Goal: Task Accomplishment & Management: Manage account settings

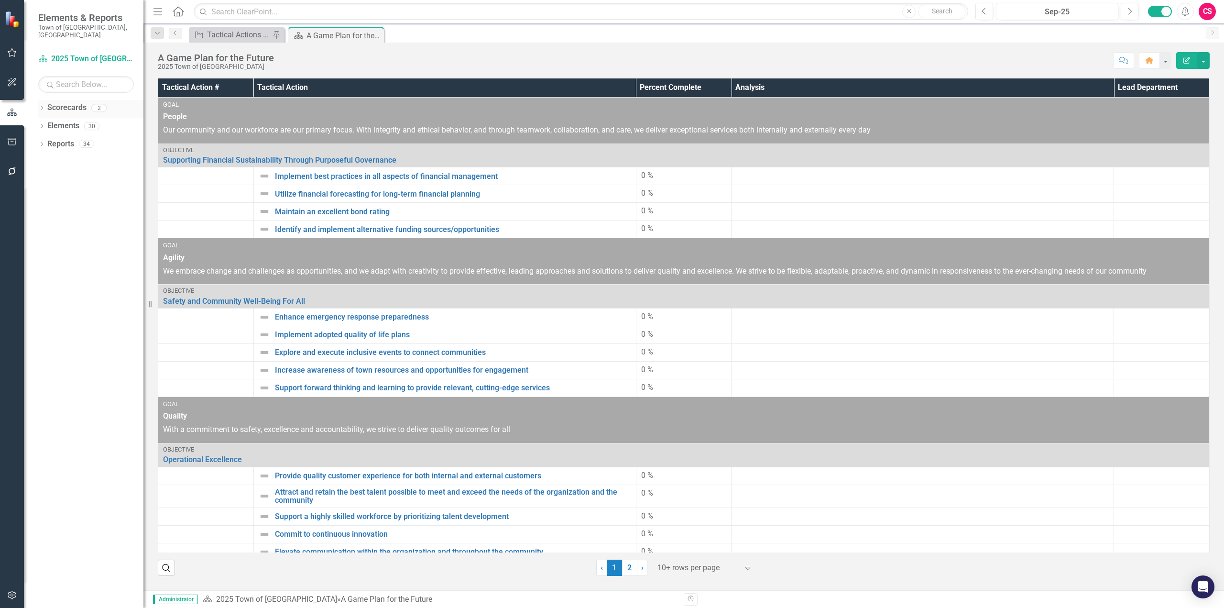
click at [39, 106] on icon "Dropdown" at bounding box center [41, 108] width 7 height 5
click at [47, 123] on icon "Dropdown" at bounding box center [46, 126] width 7 height 6
click at [105, 139] on link "Innovation and Technology Projects" at bounding box center [102, 144] width 81 height 11
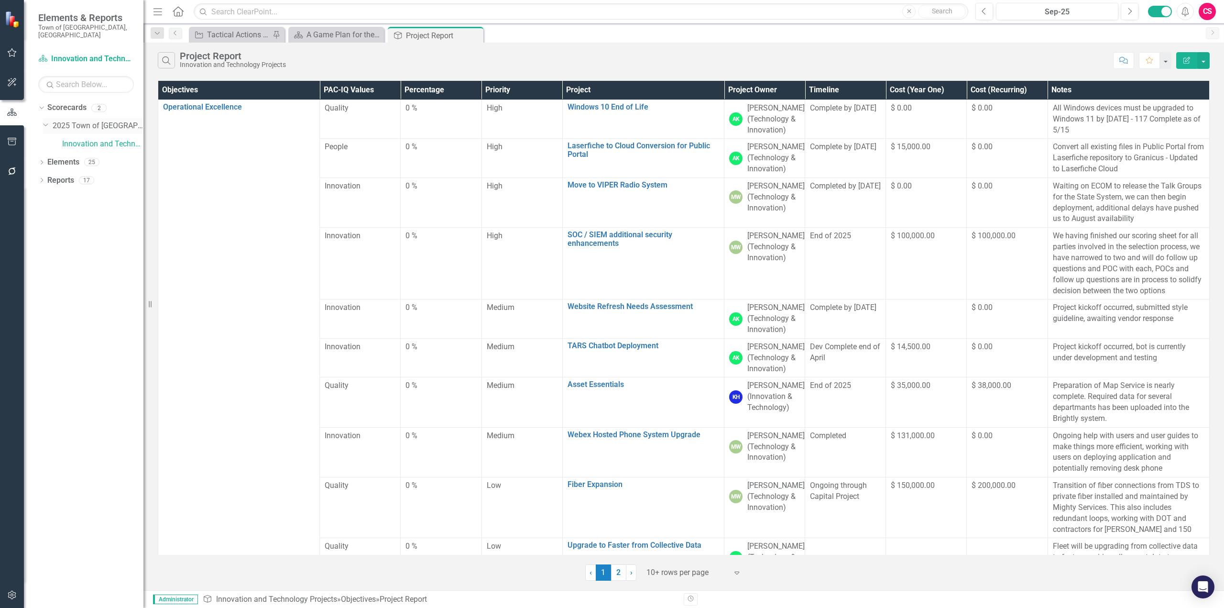
click at [107, 120] on link "2025 Town of [GEOGRAPHIC_DATA]" at bounding box center [98, 125] width 91 height 11
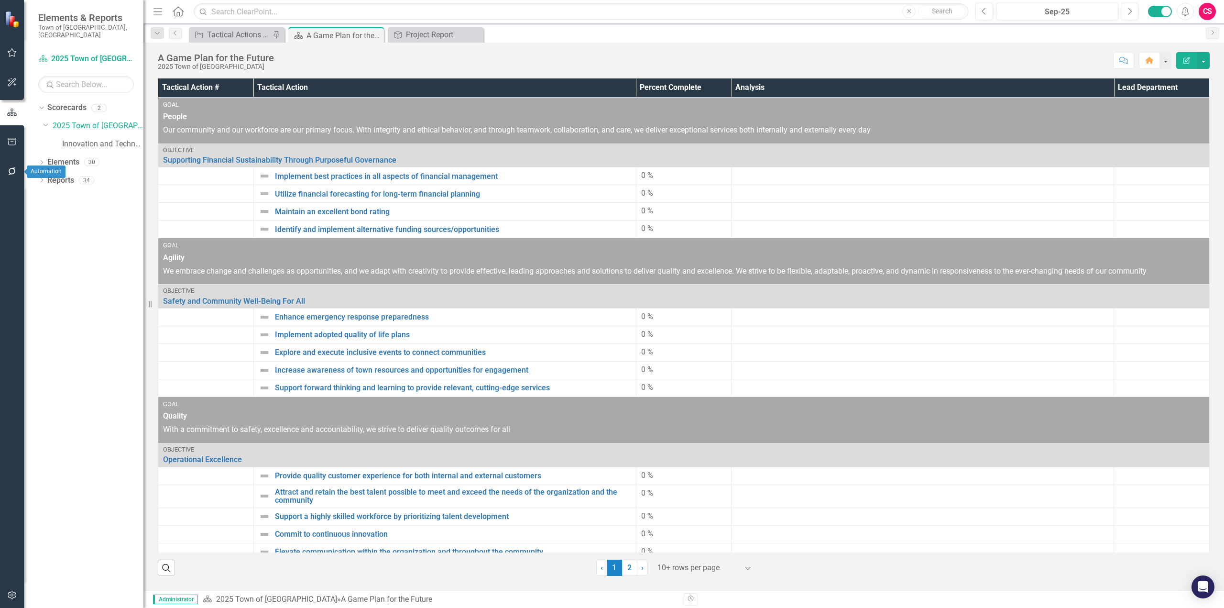
click at [10, 171] on icon "button" at bounding box center [12, 171] width 10 height 8
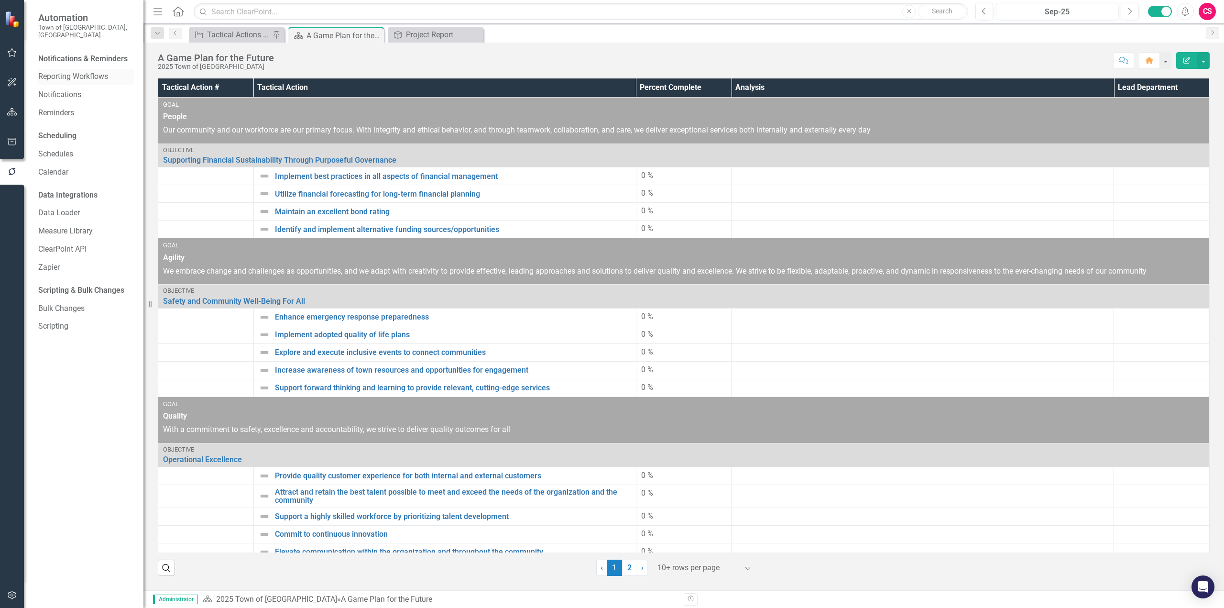
click at [73, 75] on div "Reporting Workflows" at bounding box center [86, 77] width 96 height 16
click at [84, 71] on link "Reporting Workflows" at bounding box center [86, 76] width 96 height 11
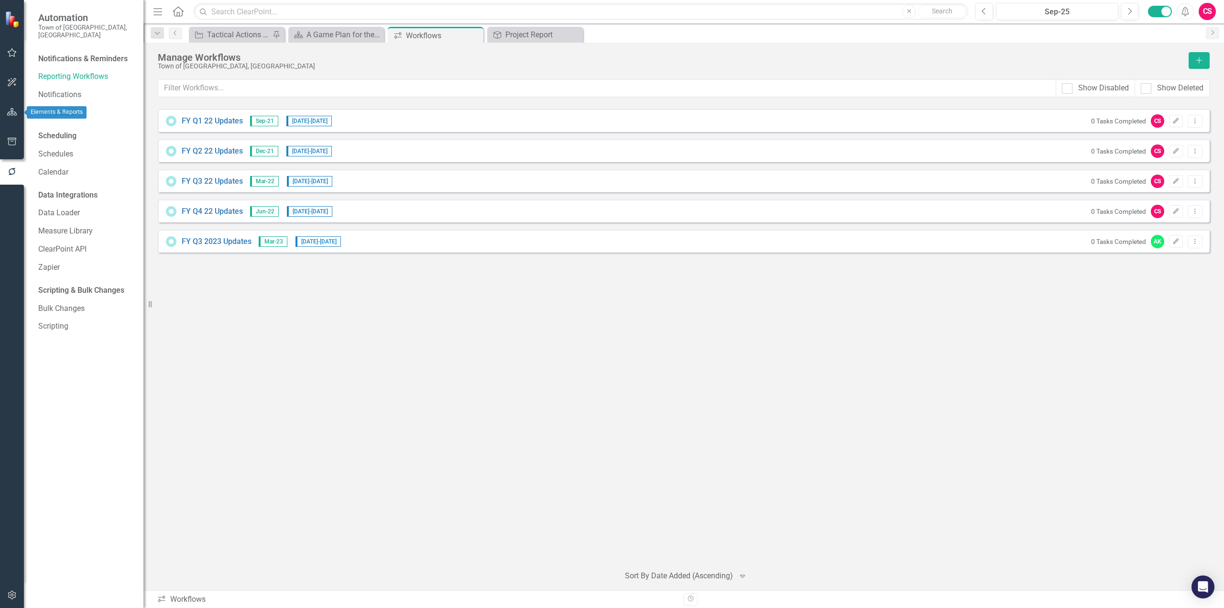
click at [10, 114] on icon "button" at bounding box center [12, 112] width 10 height 8
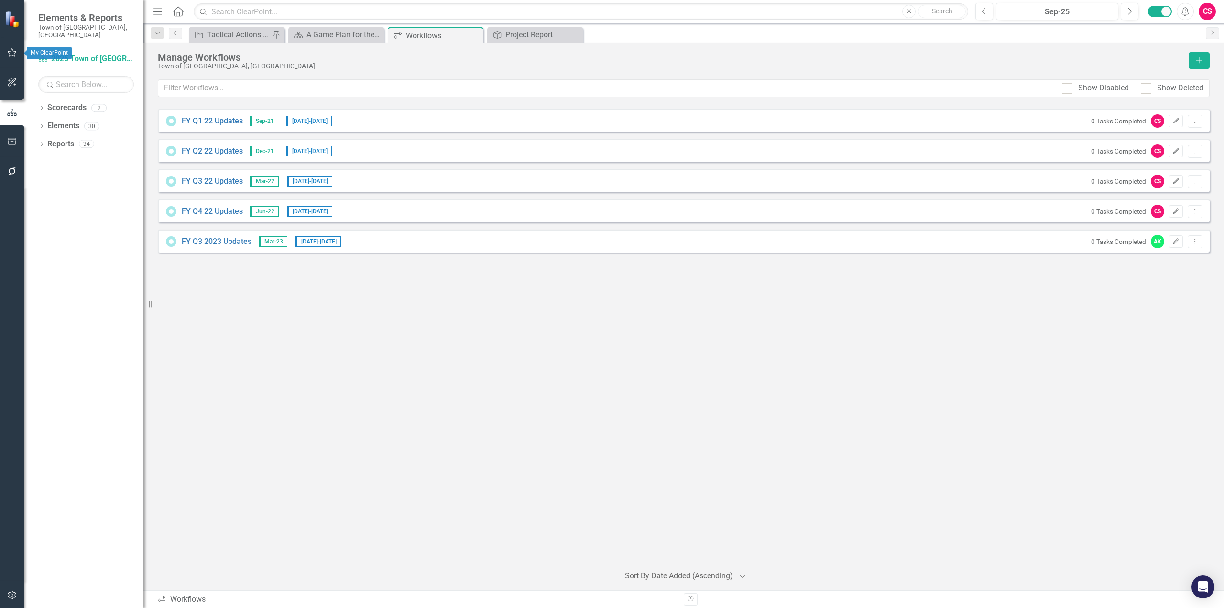
click at [14, 53] on icon "button" at bounding box center [12, 53] width 10 height 8
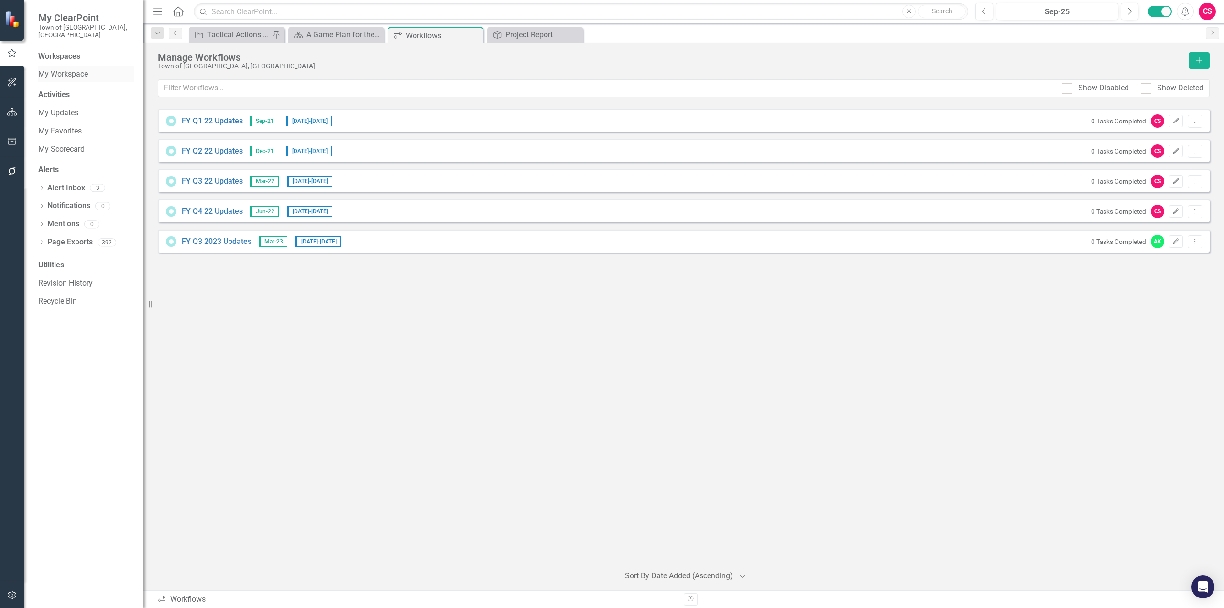
click at [92, 69] on link "My Workspace" at bounding box center [86, 74] width 96 height 11
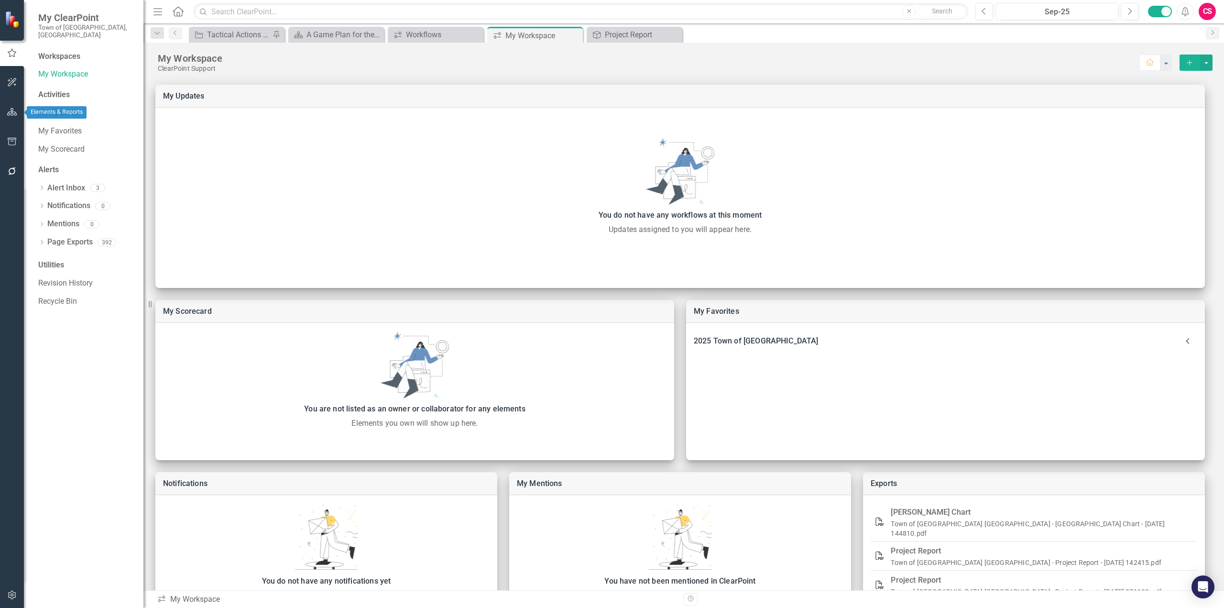
click at [16, 109] on icon "button" at bounding box center [12, 112] width 10 height 8
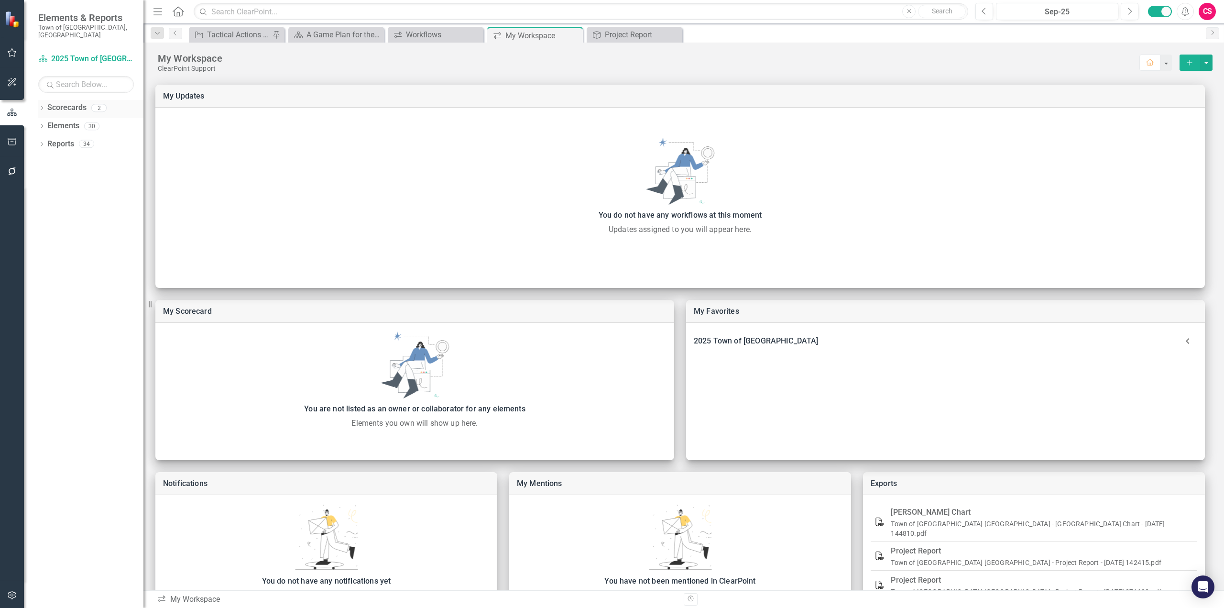
click at [40, 106] on icon "Dropdown" at bounding box center [41, 108] width 7 height 5
click at [46, 123] on icon "Dropdown" at bounding box center [46, 126] width 7 height 6
click at [91, 120] on link "2025 Town of [GEOGRAPHIC_DATA]" at bounding box center [98, 125] width 91 height 11
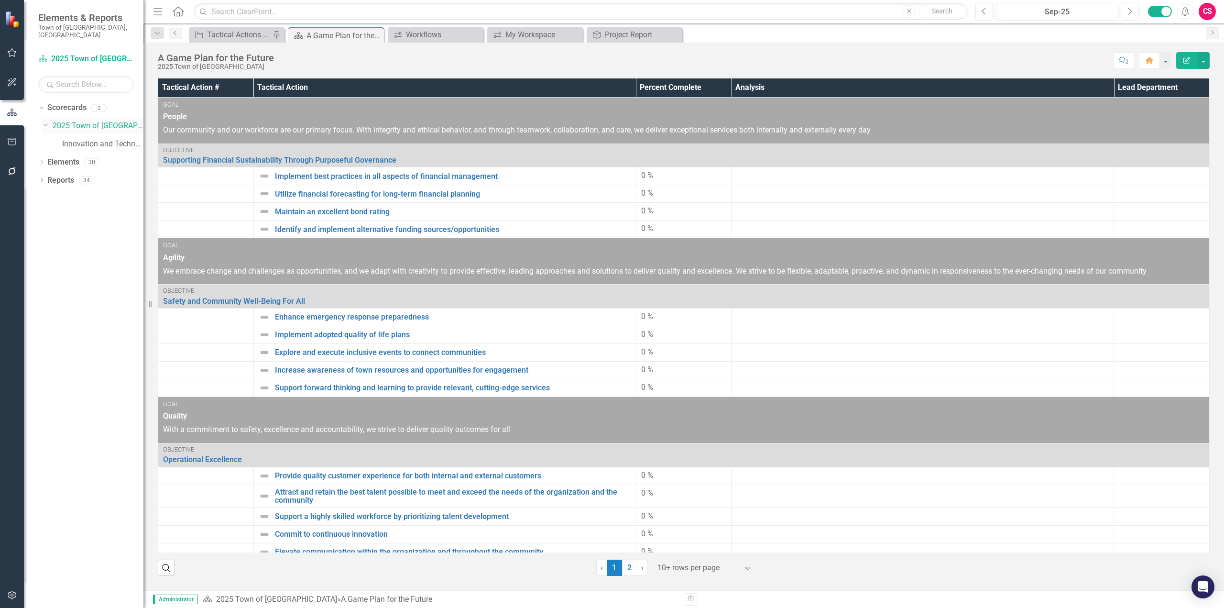
click at [120, 120] on link "2025 Town of [GEOGRAPHIC_DATA]" at bounding box center [98, 125] width 91 height 11
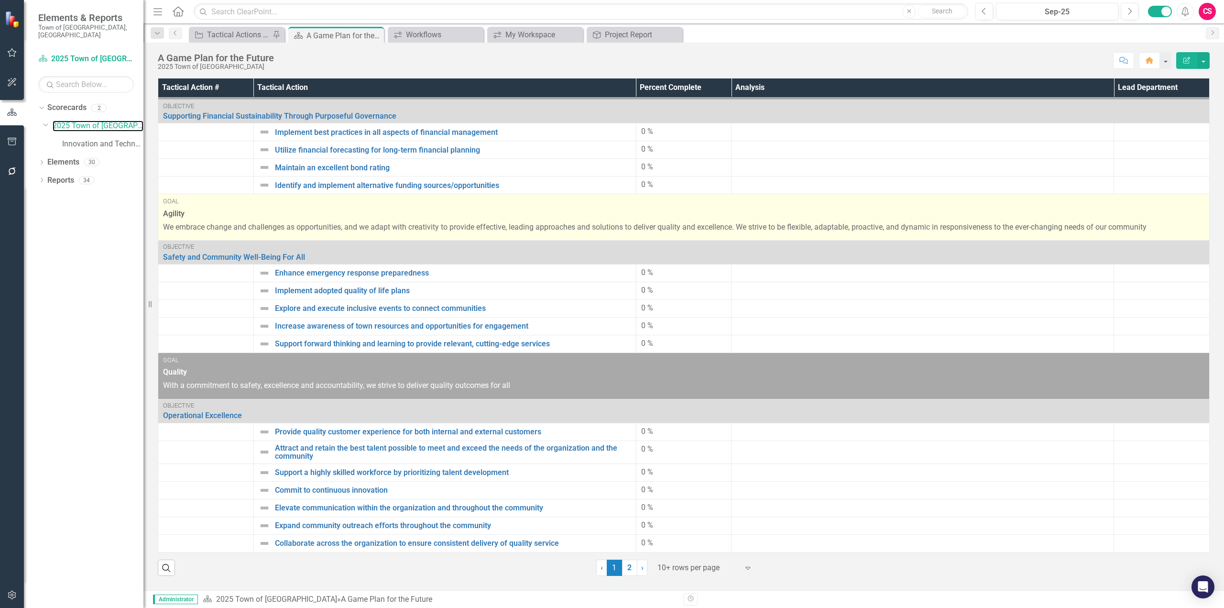
scroll to position [51, 0]
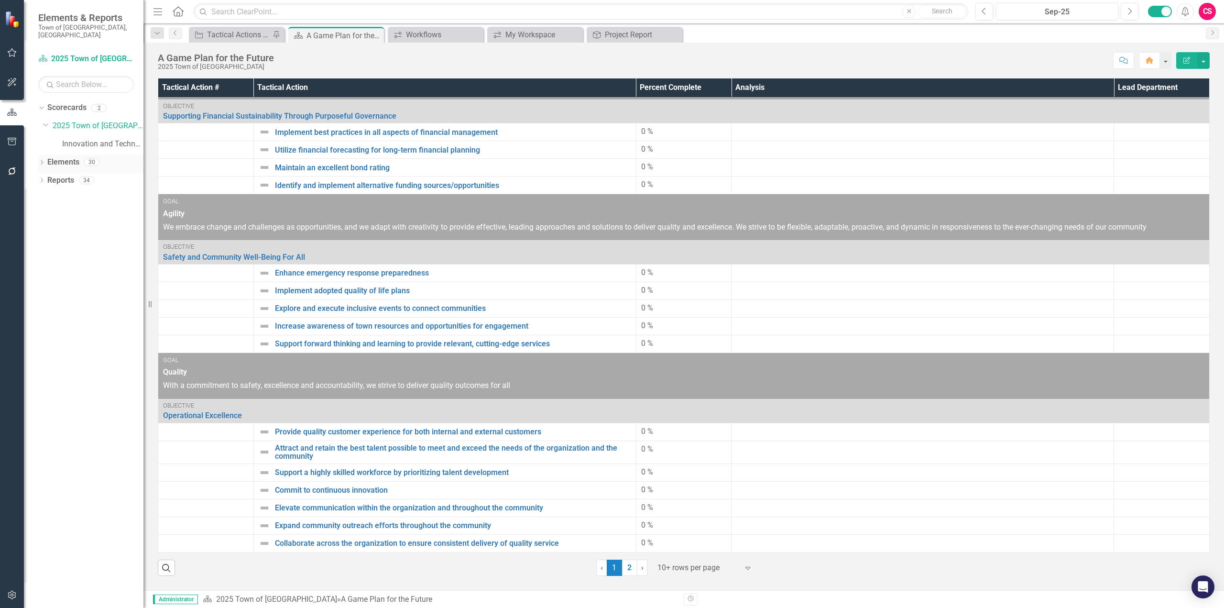
click at [39, 161] on icon "Dropdown" at bounding box center [41, 163] width 7 height 5
click at [41, 251] on icon "Dropdown" at bounding box center [41, 253] width 7 height 5
click at [46, 338] on icon "Dropdown" at bounding box center [46, 340] width 7 height 5
click at [45, 392] on icon "Dropdown" at bounding box center [46, 394] width 7 height 5
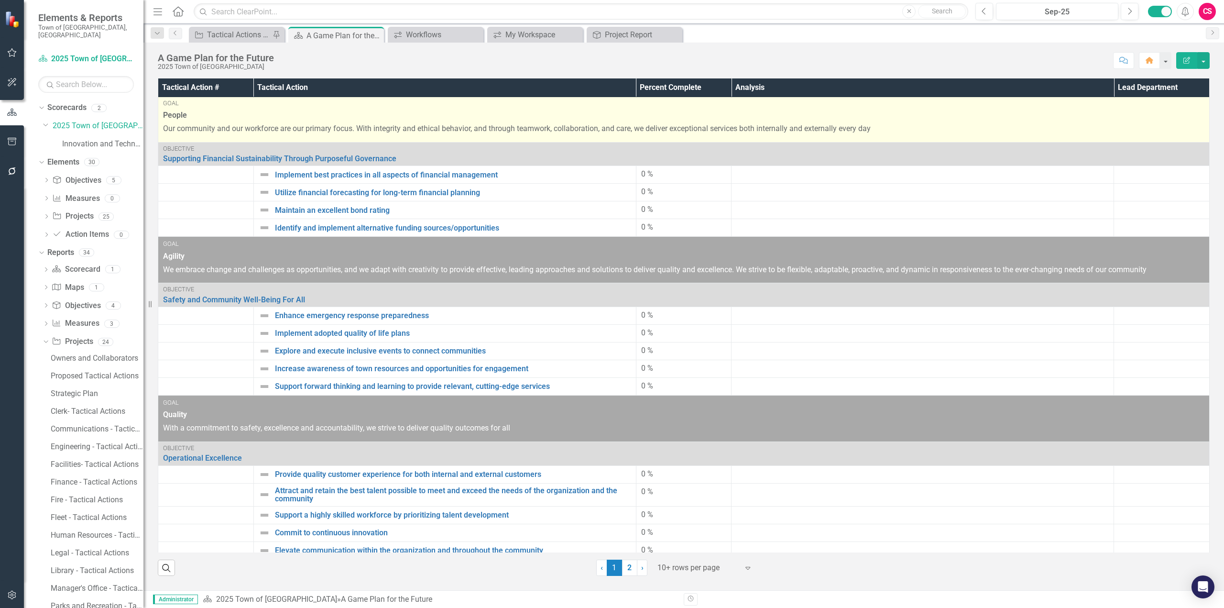
scroll to position [0, 0]
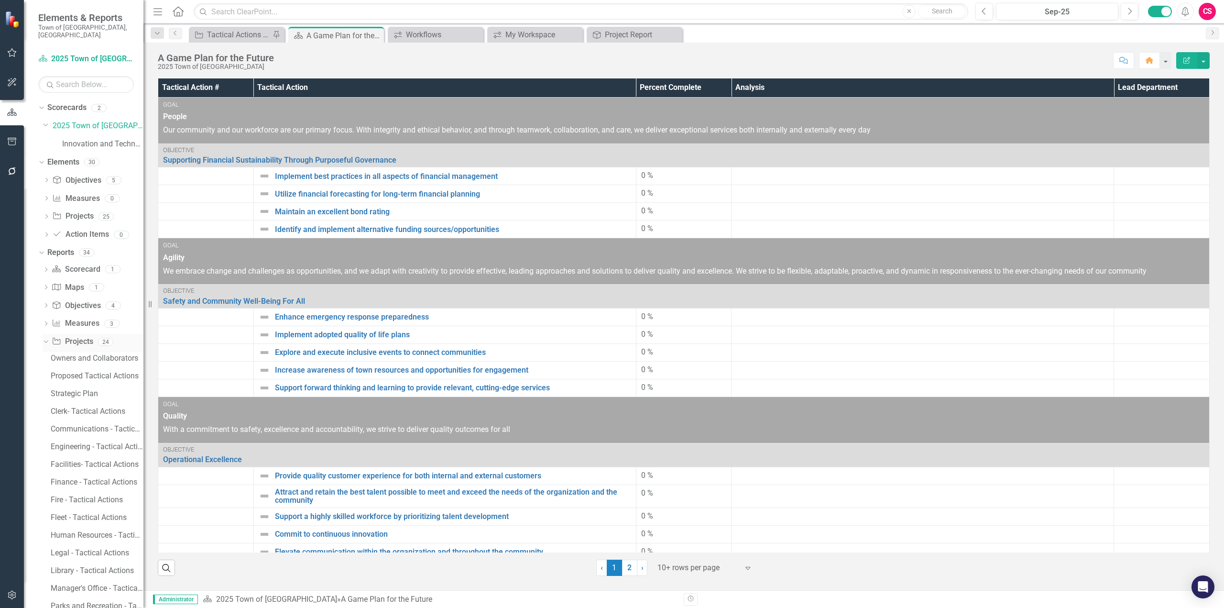
click at [44, 338] on icon "Dropdown" at bounding box center [44, 341] width 5 height 7
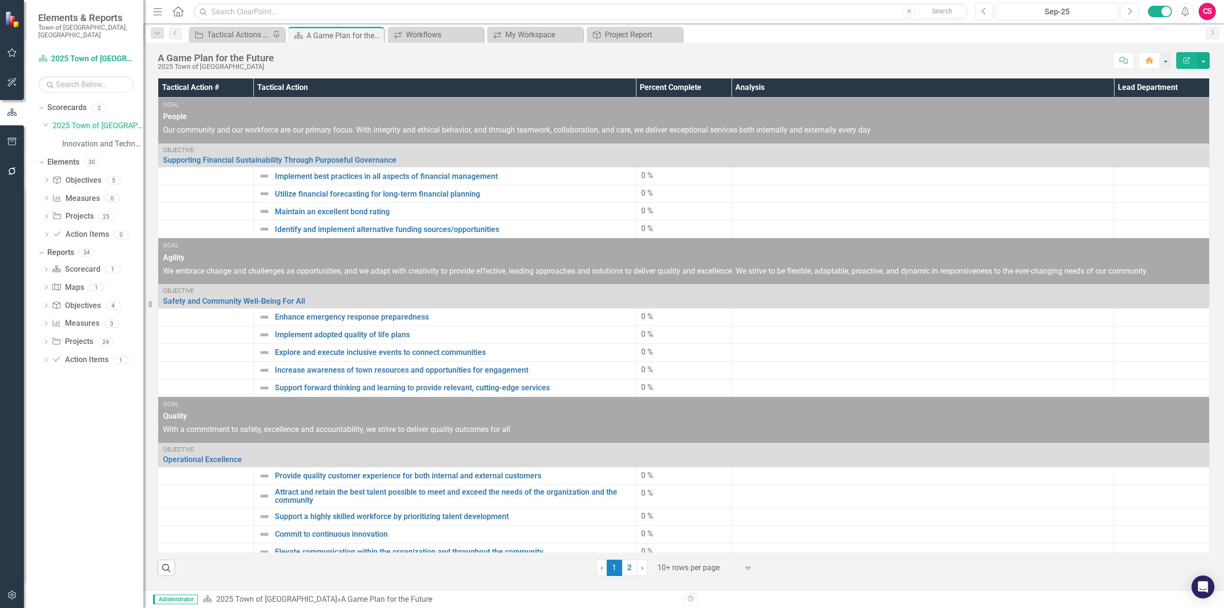
click at [42, 335] on div "Dropdown Scorecard Scorecard 1 A Game Plan for the Future Dropdown Map Maps 1 T…" at bounding box center [90, 316] width 105 height 109
click at [44, 340] on icon "Dropdown" at bounding box center [46, 342] width 7 height 5
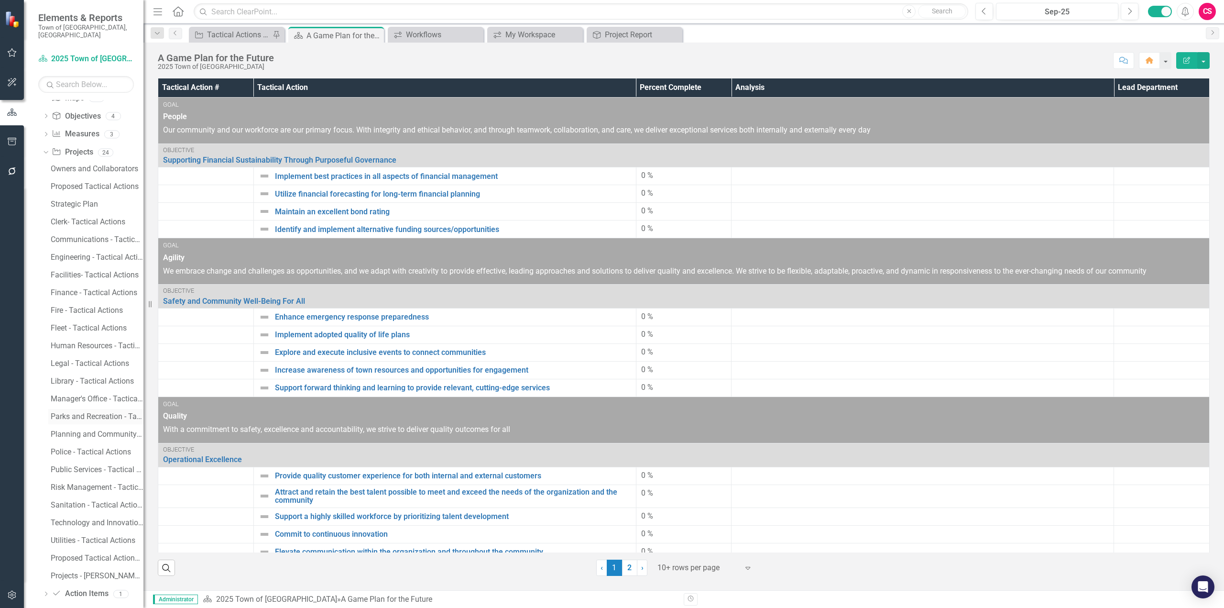
scroll to position [192, 0]
click at [86, 303] on div "Fire - Tactical Actions" at bounding box center [97, 307] width 93 height 9
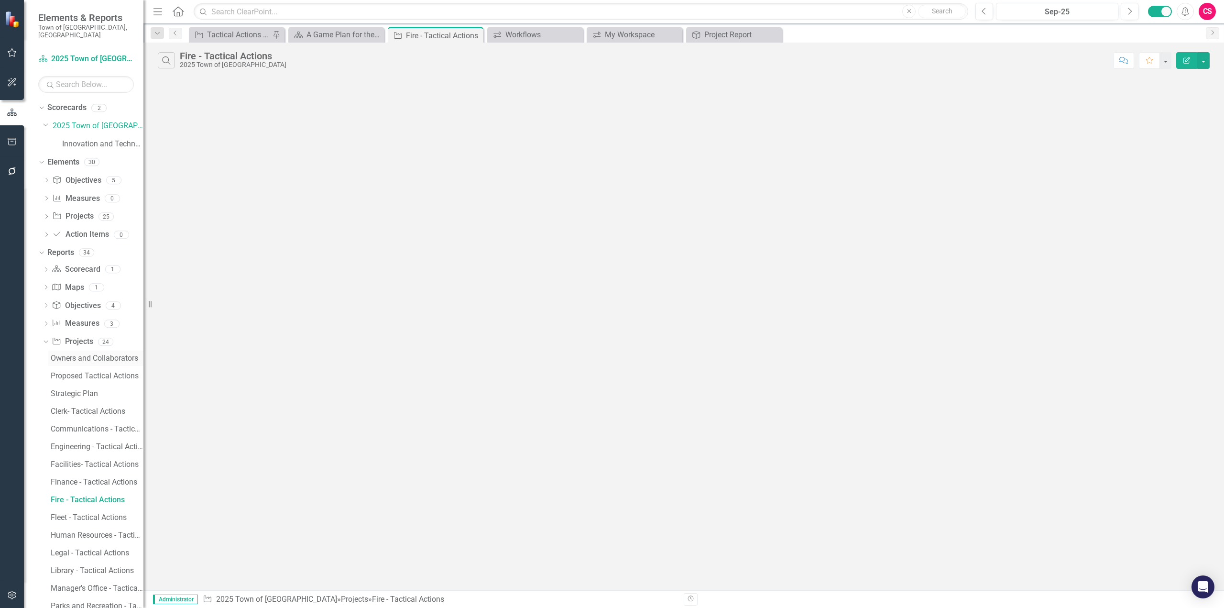
click at [93, 354] on div "Owners and Collaborators" at bounding box center [97, 358] width 93 height 9
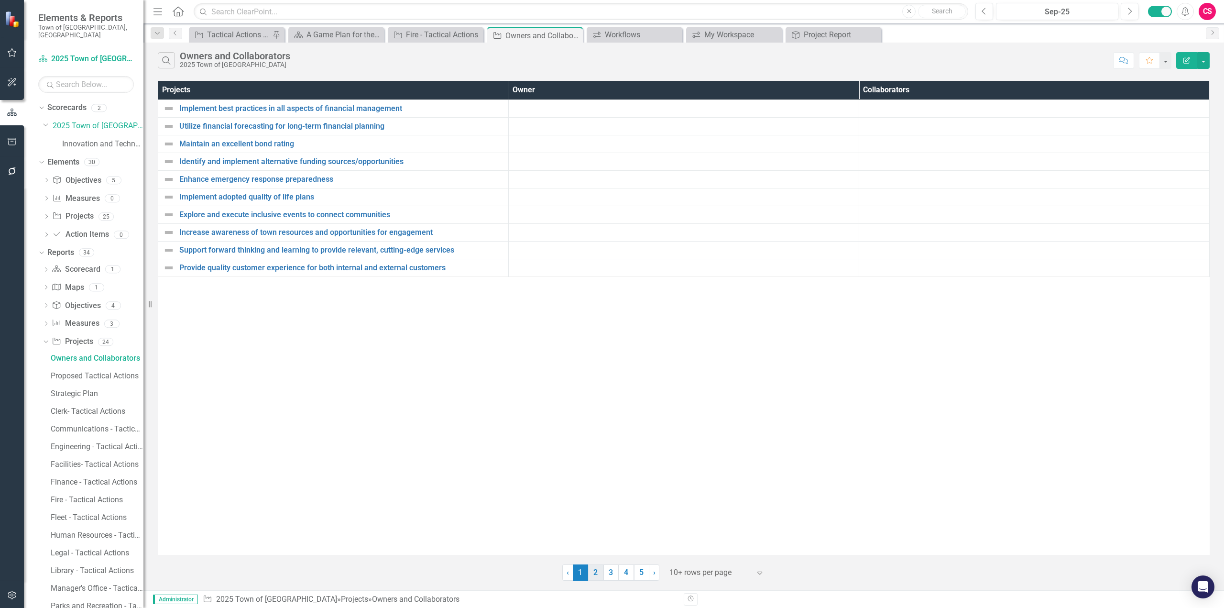
click at [598, 577] on link "2" at bounding box center [595, 572] width 15 height 16
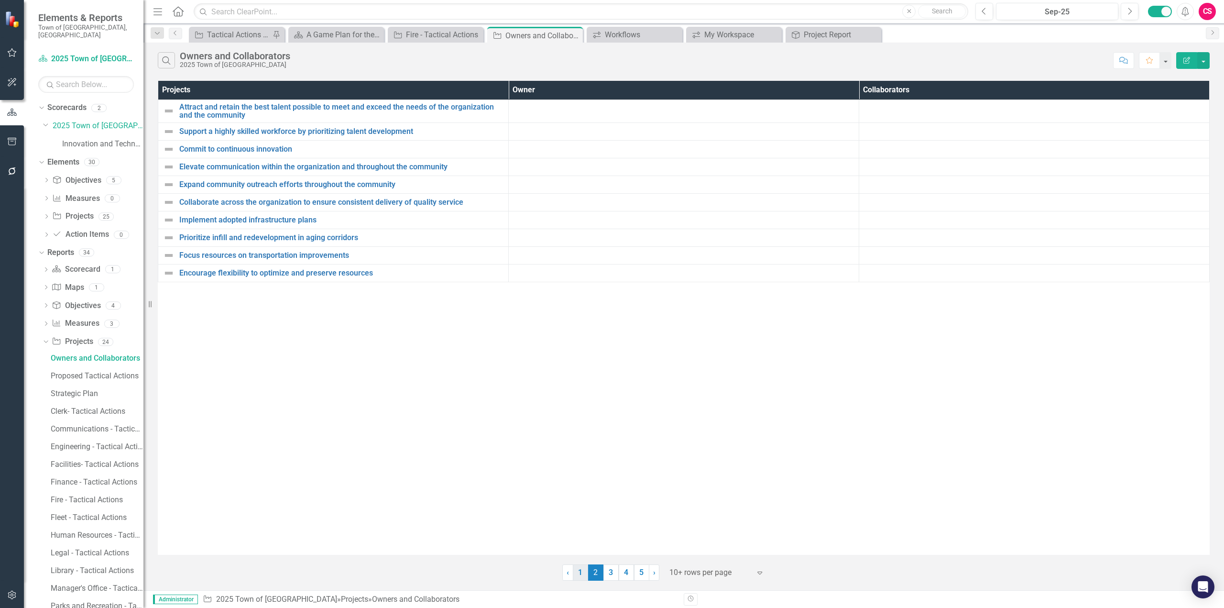
click at [580, 571] on link "1" at bounding box center [580, 572] width 15 height 16
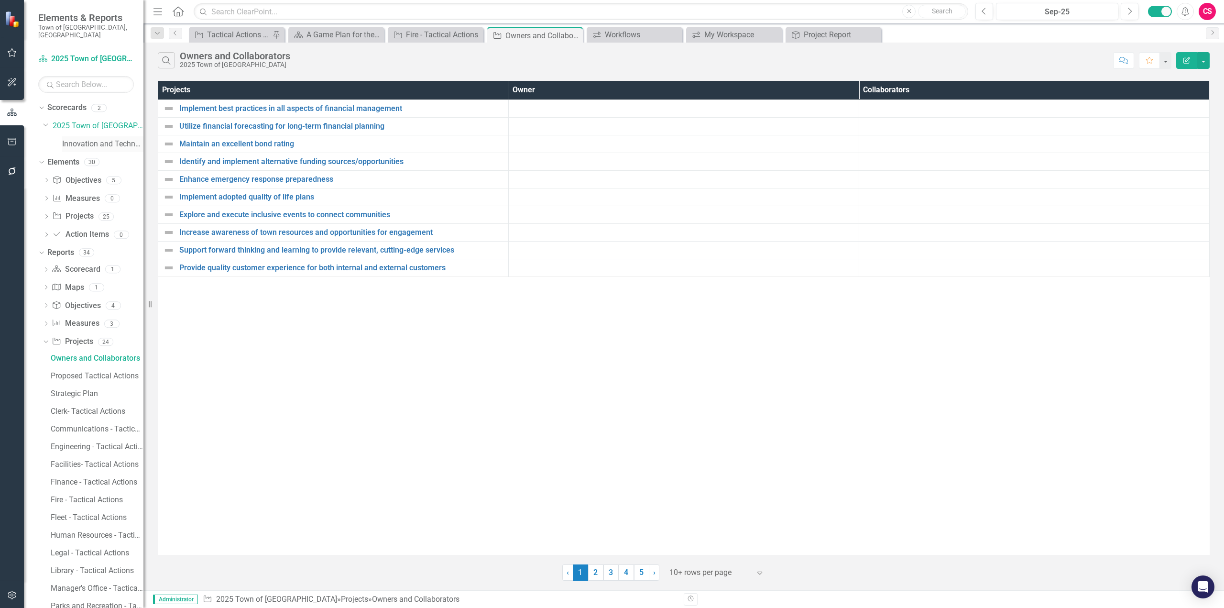
click at [98, 139] on link "Innovation and Technology Projects" at bounding box center [102, 144] width 81 height 11
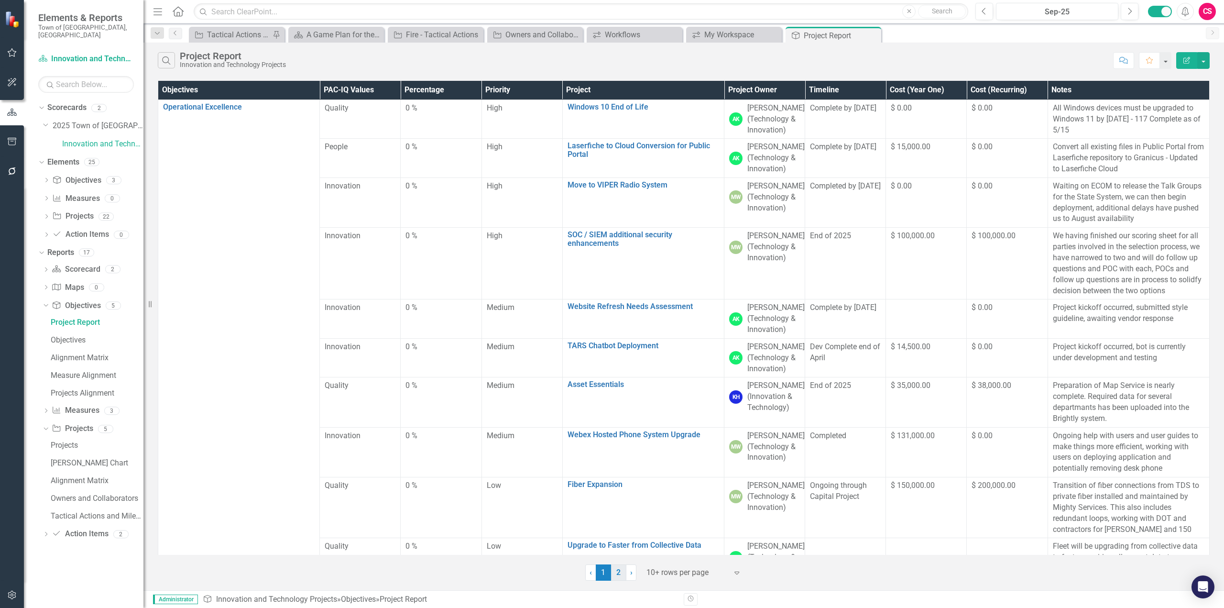
click at [617, 574] on link "2" at bounding box center [618, 572] width 15 height 16
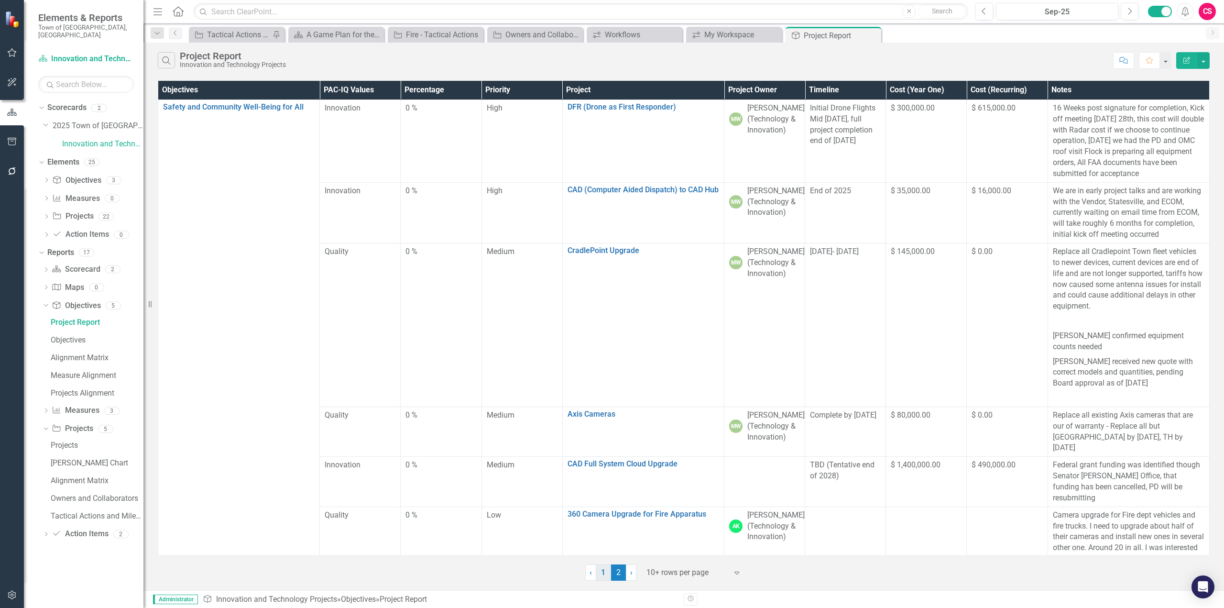
click at [603, 575] on link "1" at bounding box center [603, 572] width 15 height 16
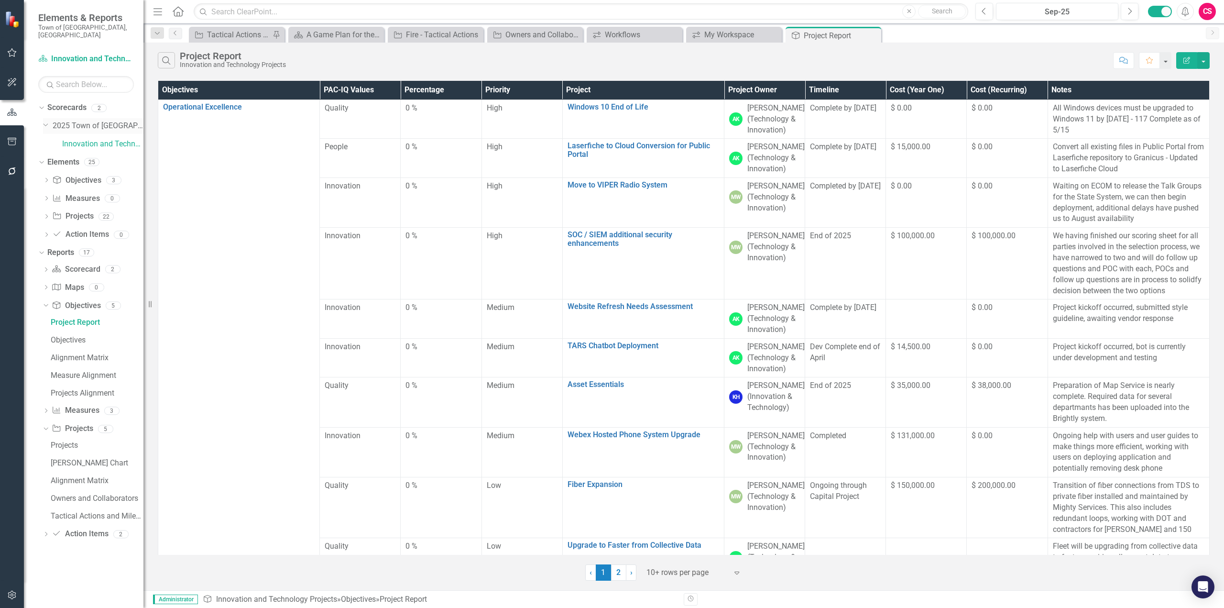
click at [96, 123] on link "2025 Town of [GEOGRAPHIC_DATA]" at bounding box center [98, 125] width 91 height 11
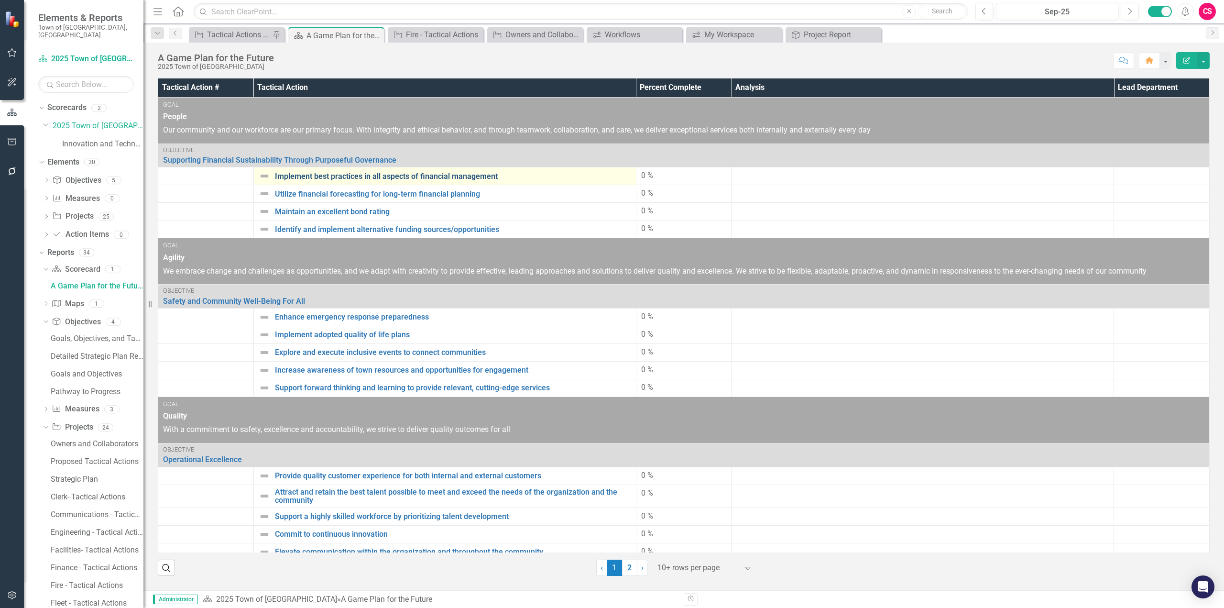
click at [328, 175] on link "Implement best practices in all aspects of financial management" at bounding box center [453, 176] width 356 height 9
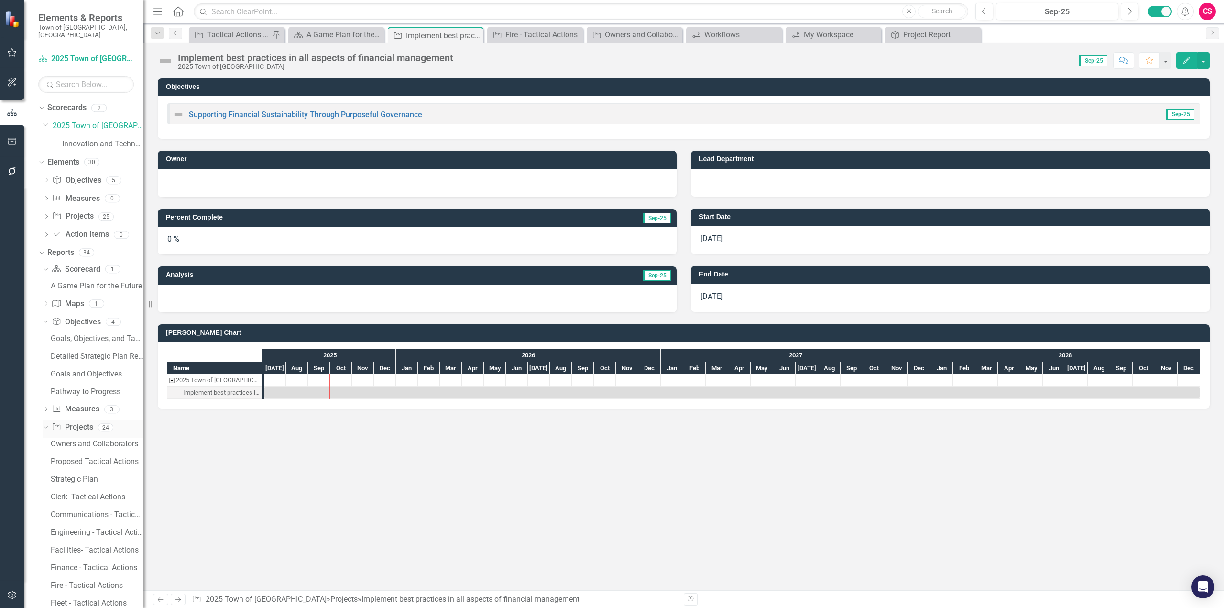
click at [77, 422] on link "Projects Projects" at bounding box center [72, 427] width 41 height 11
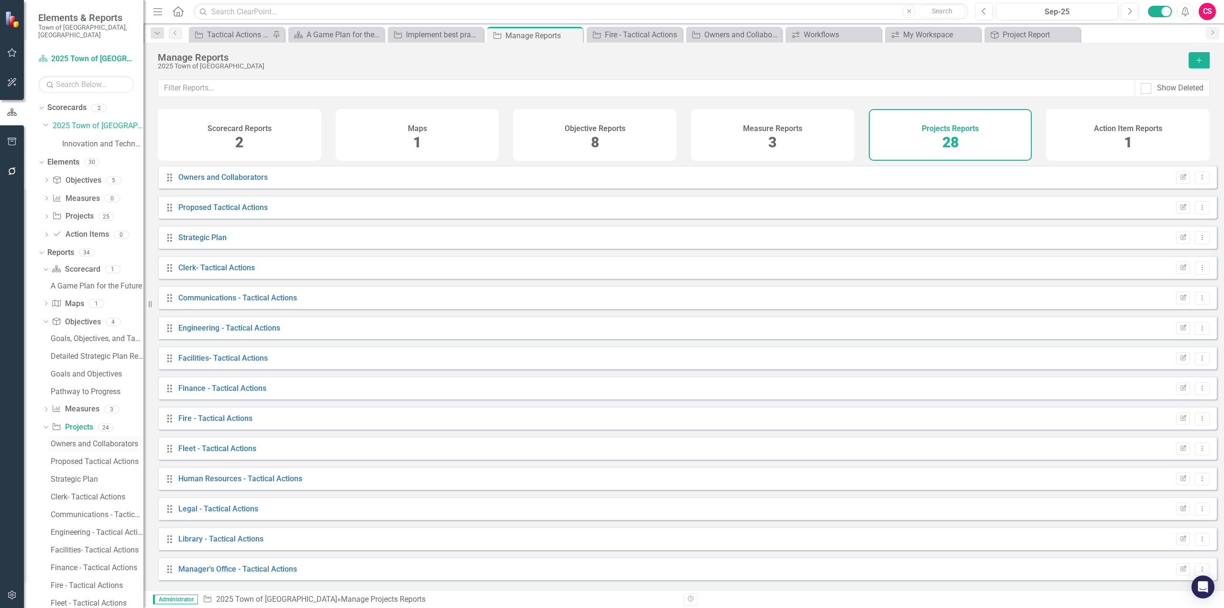
click at [82, 439] on div "Owners and Collaborators" at bounding box center [97, 443] width 93 height 9
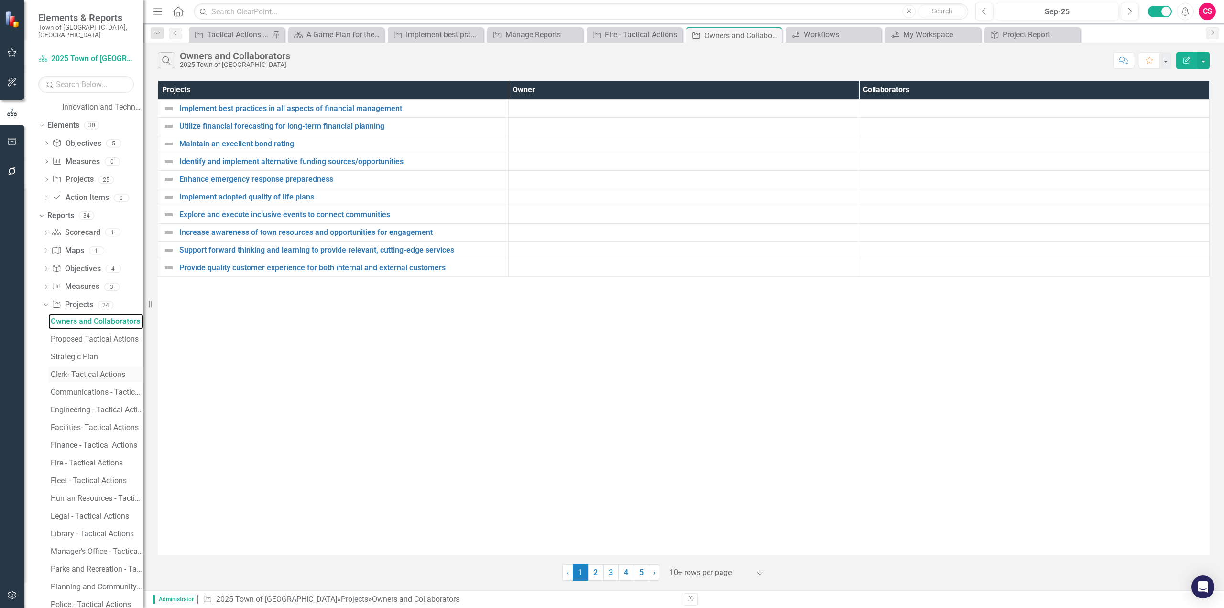
scroll to position [192, 0]
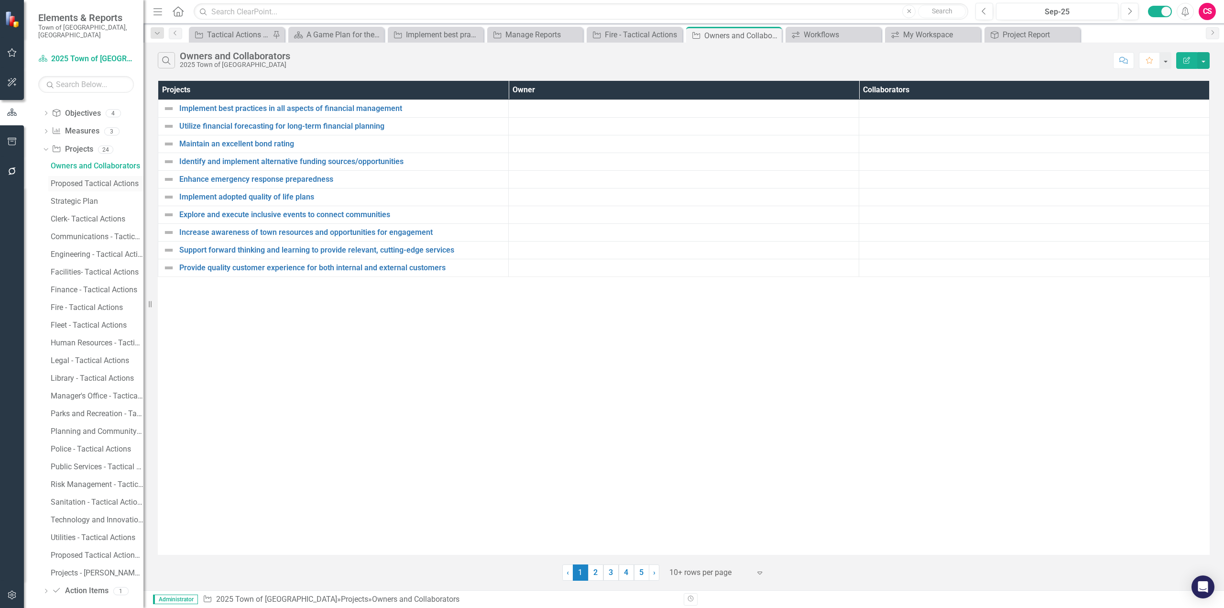
click at [88, 179] on div "Proposed Tactical Actions" at bounding box center [97, 183] width 93 height 9
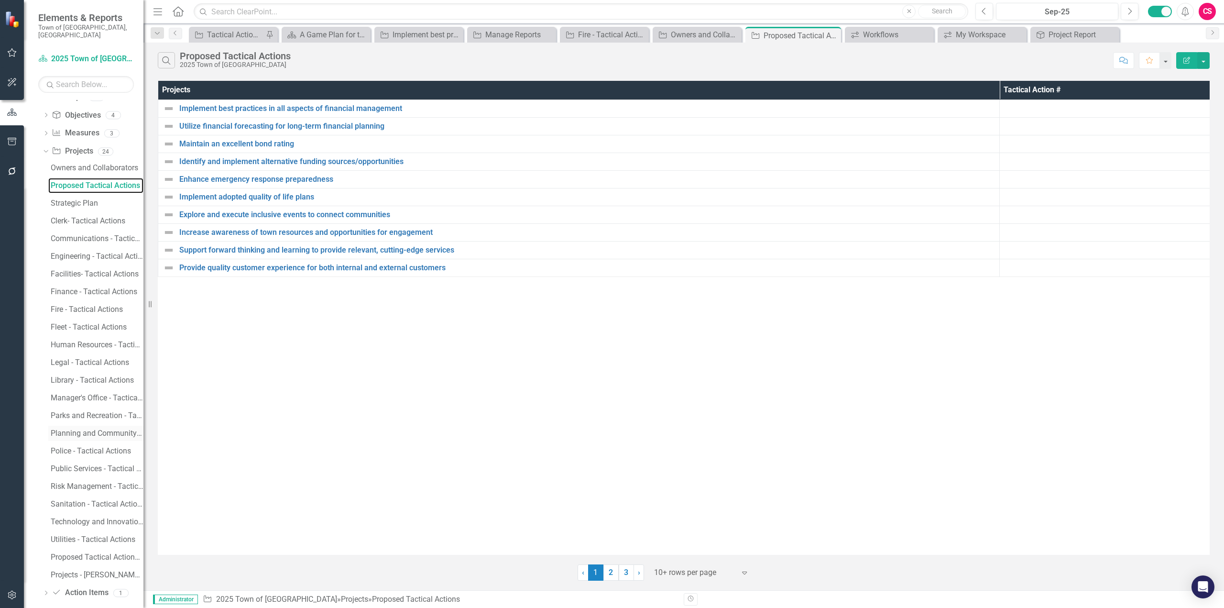
scroll to position [192, 0]
click at [99, 568] on div "Projects - [PERSON_NAME] Report" at bounding box center [97, 572] width 93 height 9
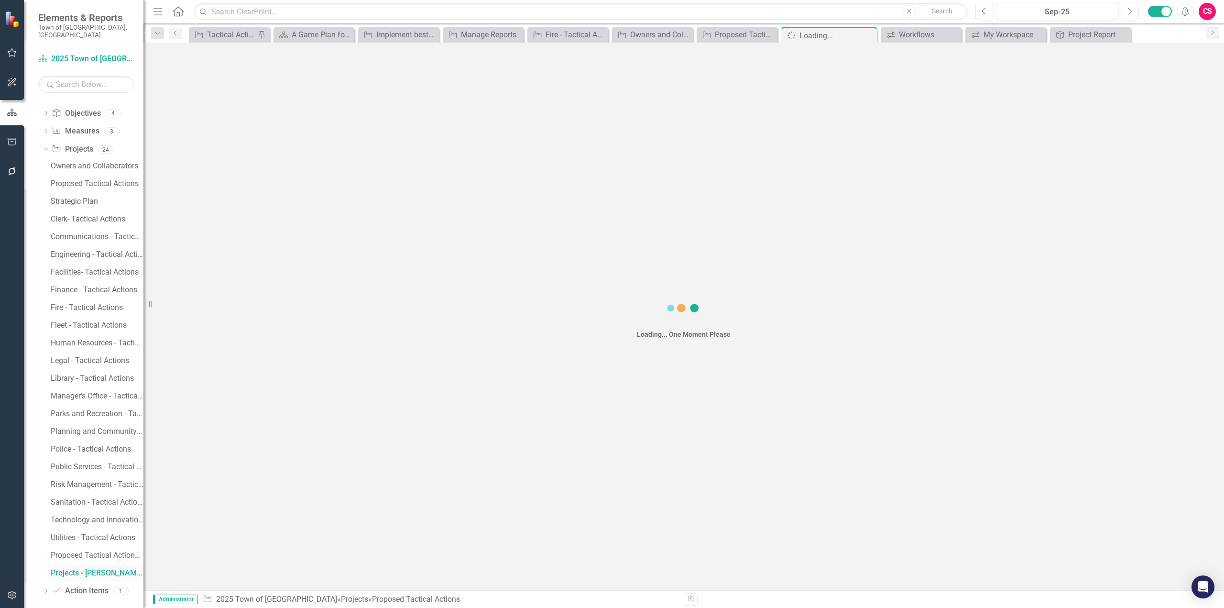
scroll to position [157, 0]
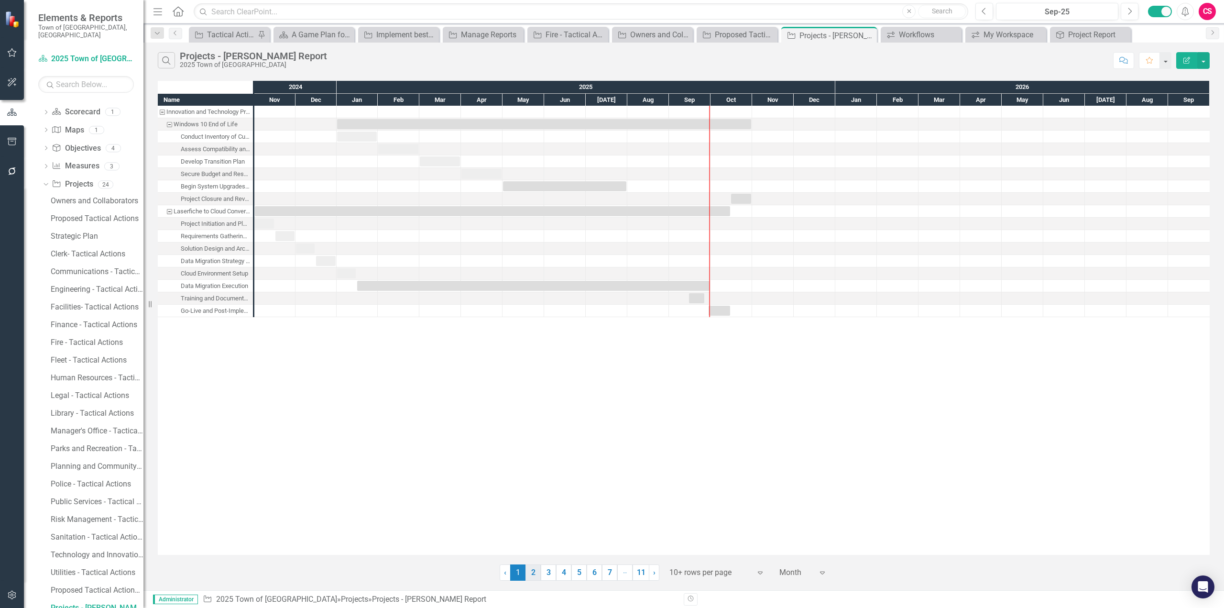
click at [530, 569] on link "2" at bounding box center [532, 572] width 15 height 16
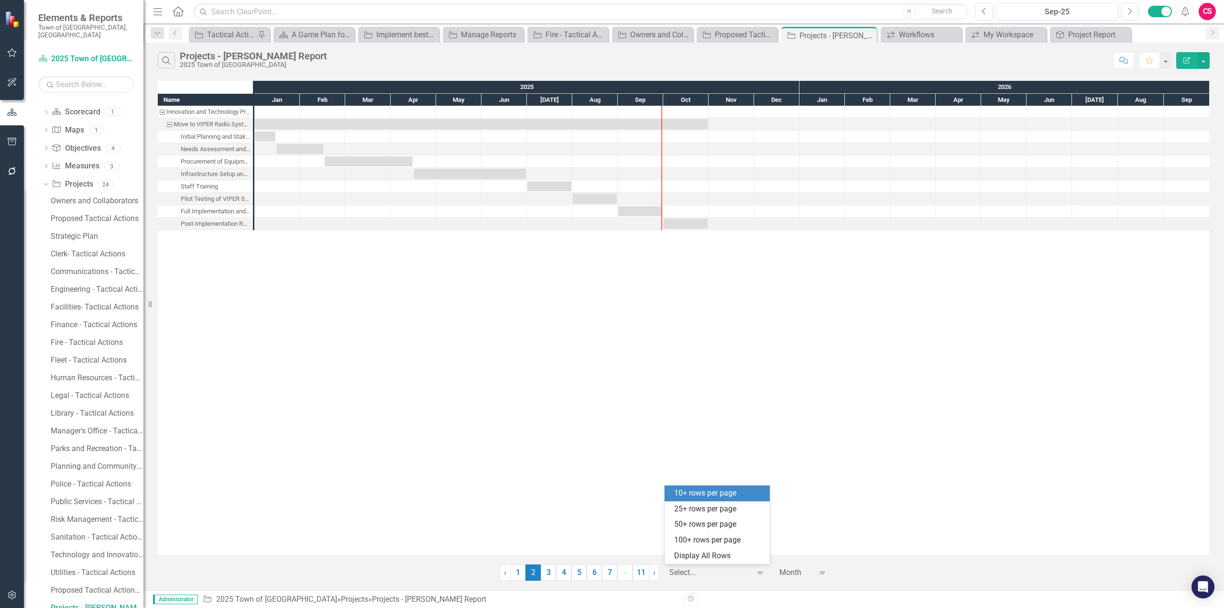
click at [681, 570] on div at bounding box center [709, 572] width 81 height 13
click at [694, 557] on div "Display All Rows" at bounding box center [719, 555] width 90 height 11
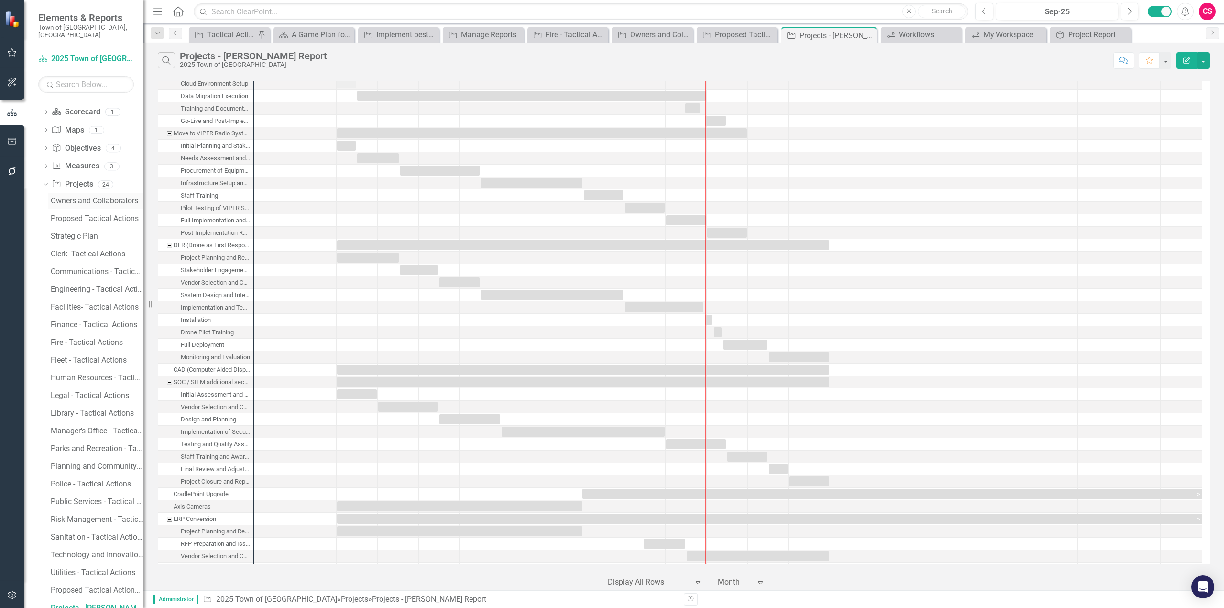
scroll to position [190, 0]
click at [87, 197] on div "Owners and Collaborators" at bounding box center [97, 200] width 93 height 9
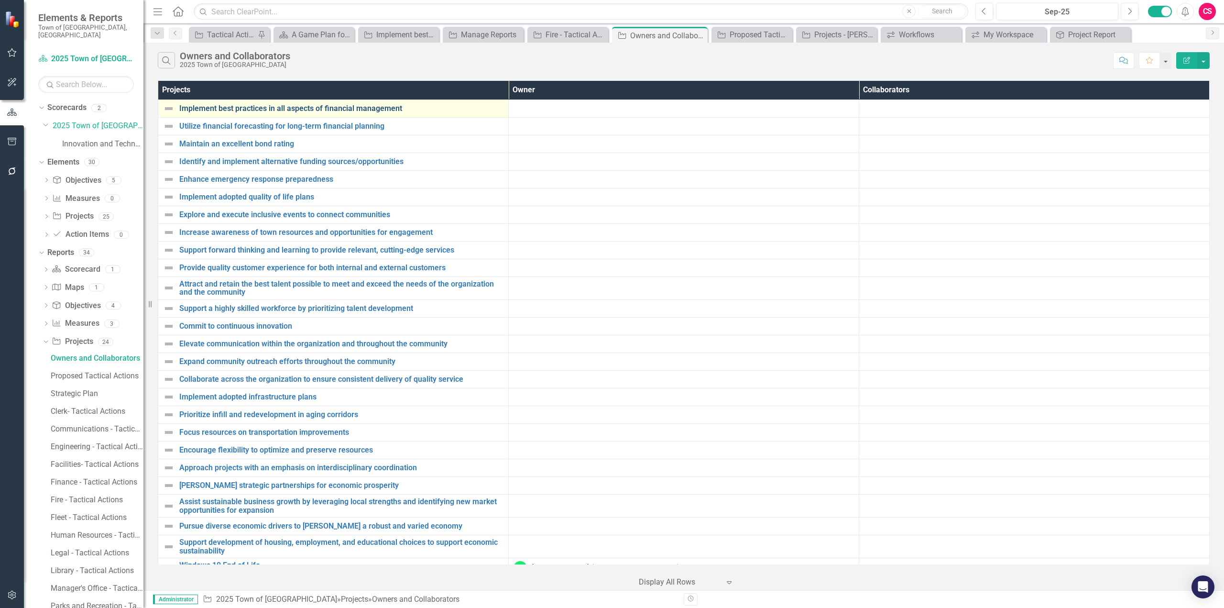
click at [252, 107] on link "Implement best practices in all aspects of financial management" at bounding box center [341, 108] width 324 height 9
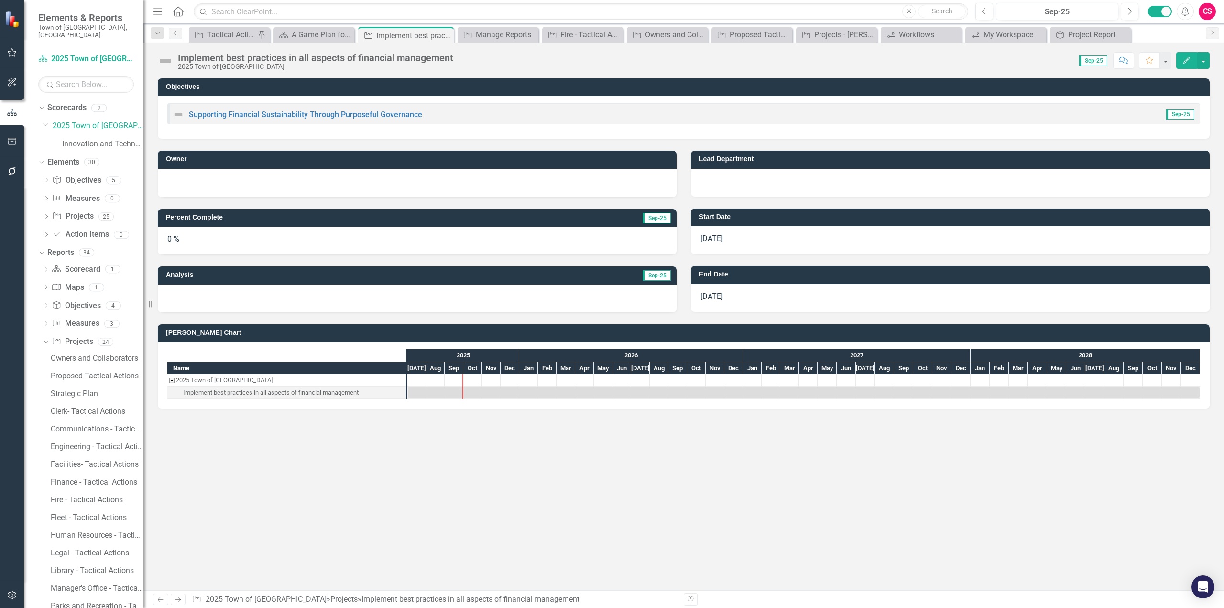
click at [1186, 63] on icon "Edit" at bounding box center [1186, 60] width 9 height 7
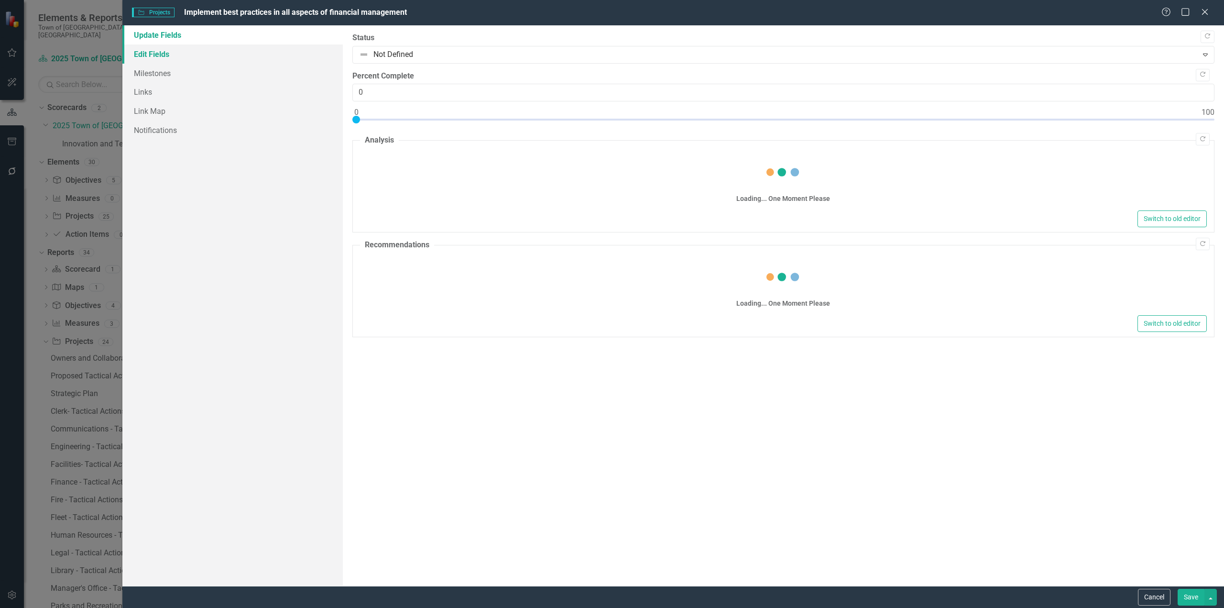
click at [169, 58] on link "Edit Fields" at bounding box center [232, 53] width 220 height 19
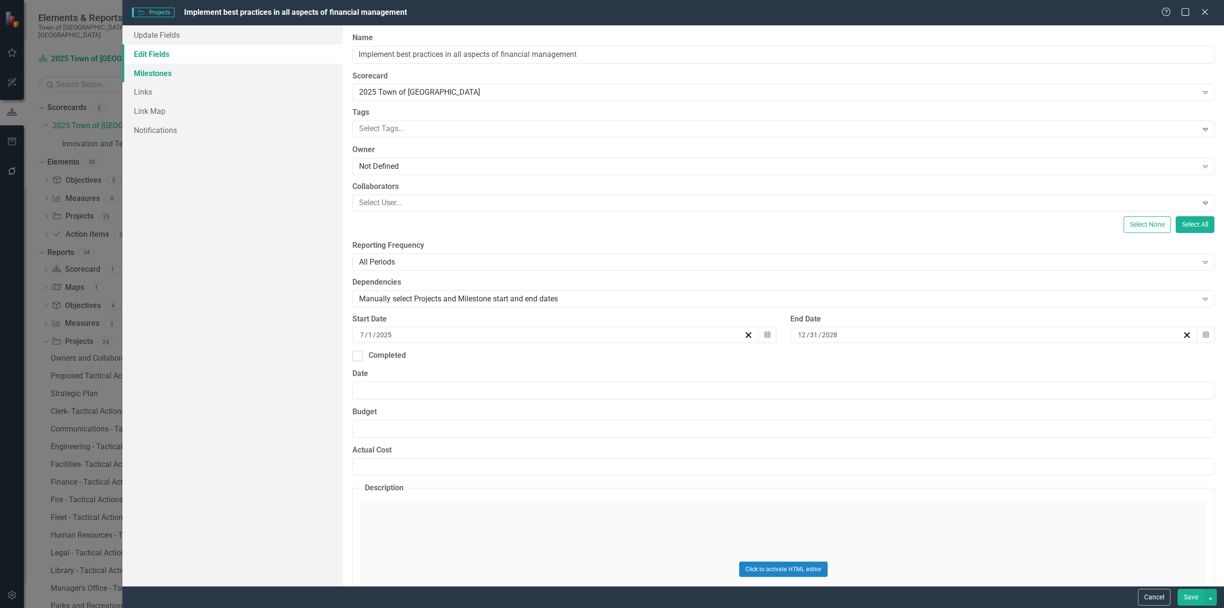
click at [166, 77] on link "Milestones" at bounding box center [232, 73] width 220 height 19
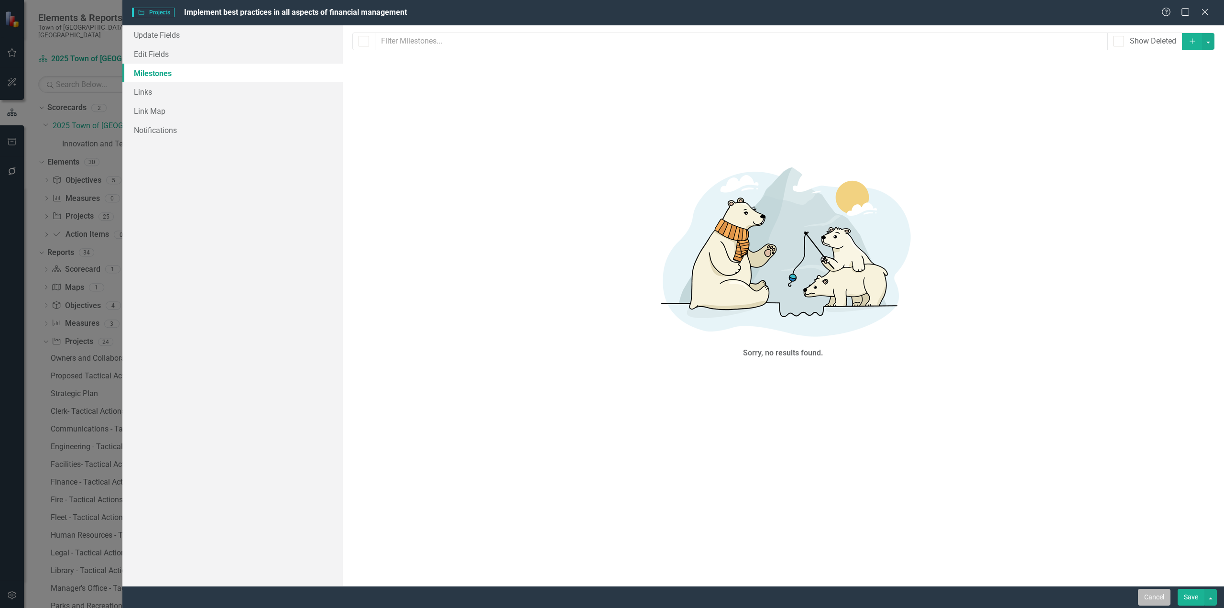
click at [1158, 600] on button "Cancel" at bounding box center [1154, 597] width 33 height 17
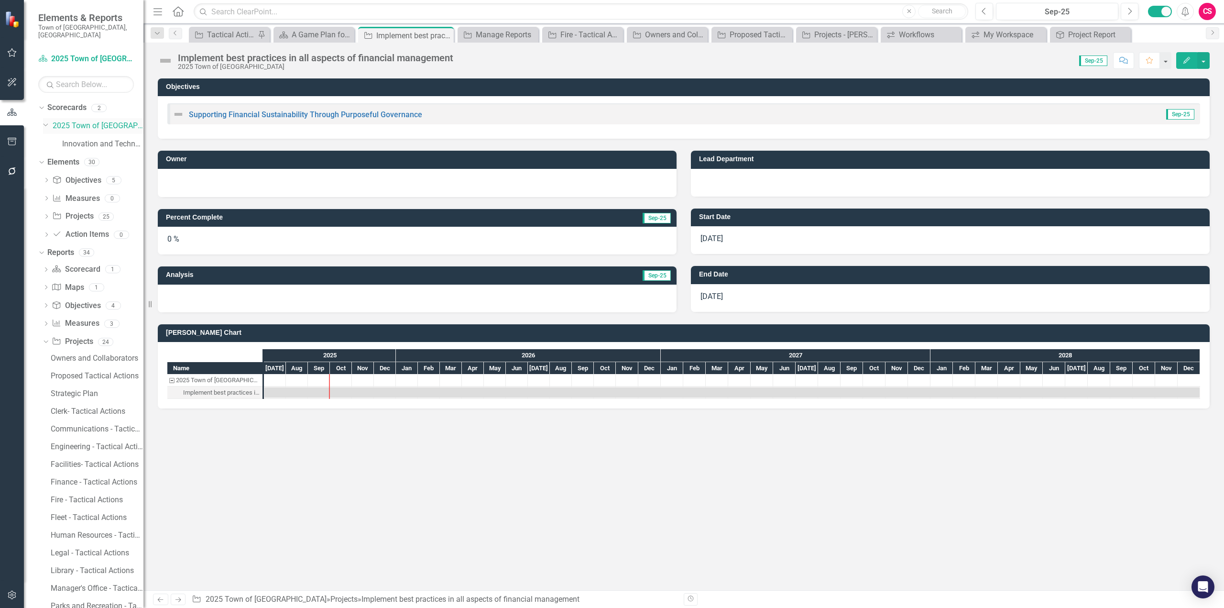
click at [49, 120] on div "Dropdown" at bounding box center [45, 123] width 8 height 7
click at [49, 123] on icon "Dropdown" at bounding box center [46, 126] width 7 height 6
click at [101, 139] on link "Innovation and Technology Projects" at bounding box center [102, 144] width 81 height 11
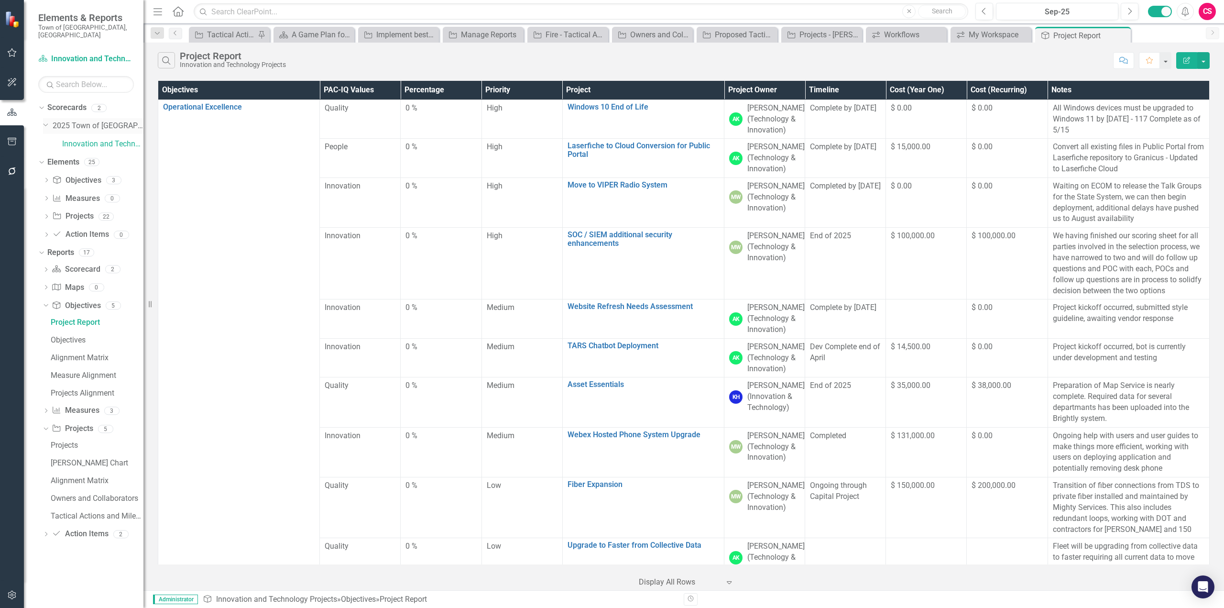
click at [81, 120] on link "2025 Town of [GEOGRAPHIC_DATA]" at bounding box center [98, 125] width 91 height 11
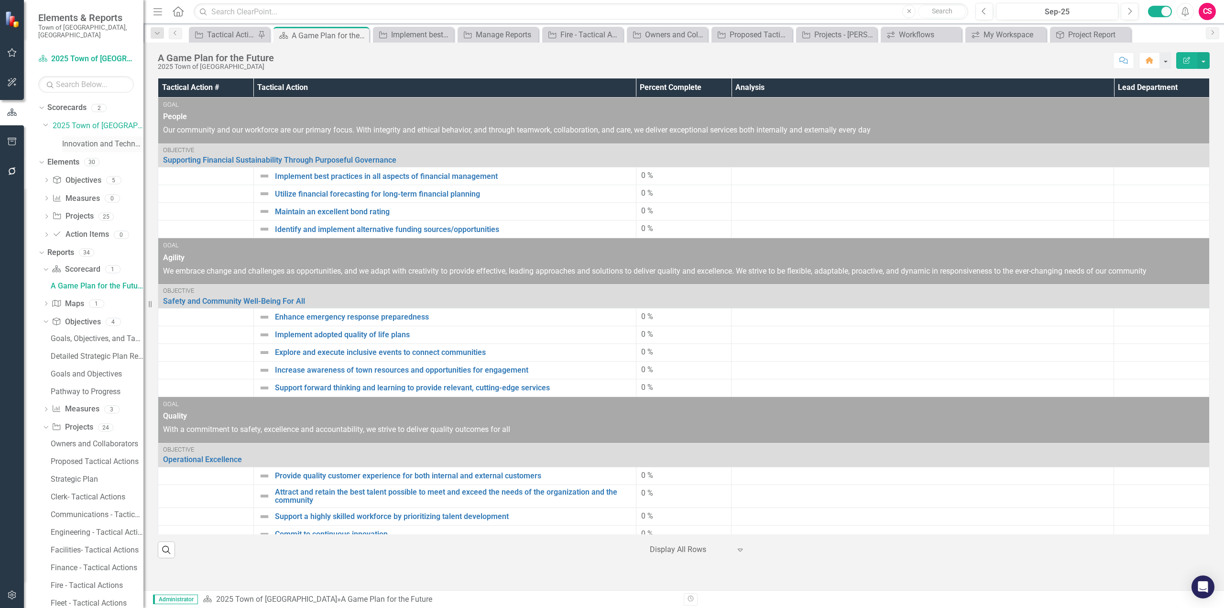
click at [93, 139] on link "Innovation and Technology Projects" at bounding box center [102, 144] width 81 height 11
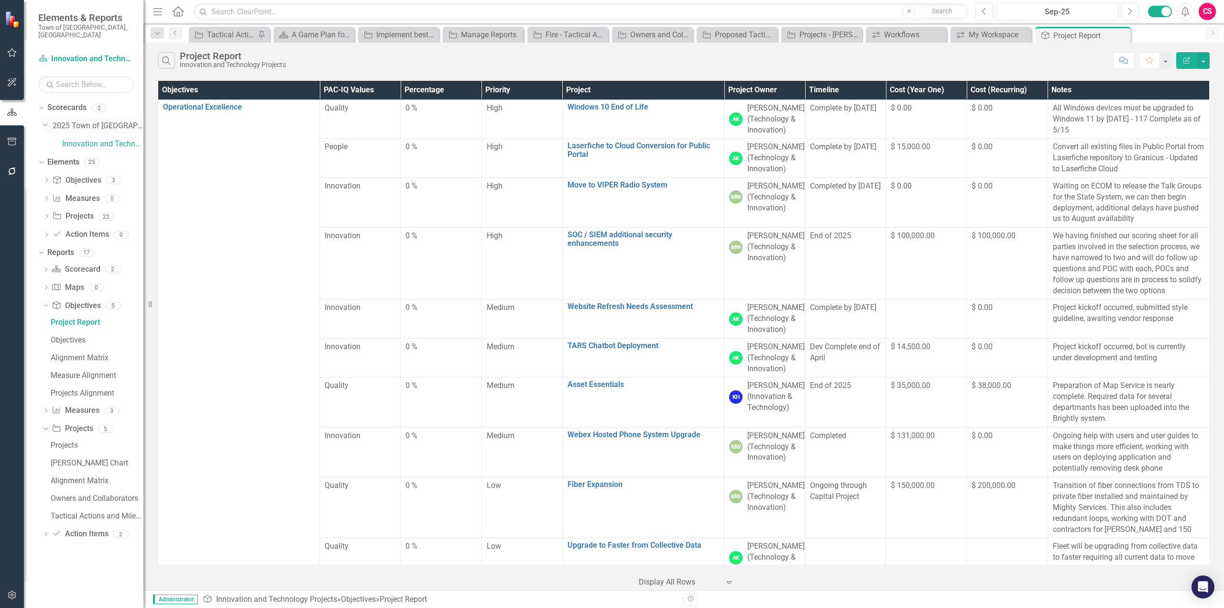
click at [99, 121] on link "2025 Town of [GEOGRAPHIC_DATA]" at bounding box center [98, 125] width 91 height 11
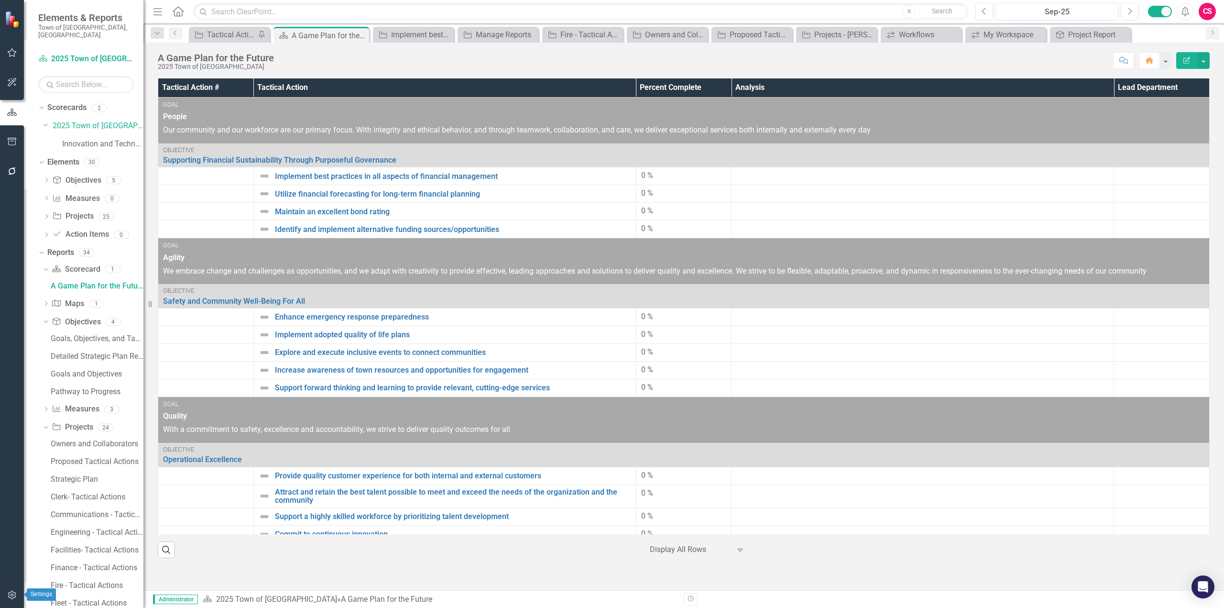
click at [11, 600] on button "button" at bounding box center [12, 595] width 22 height 20
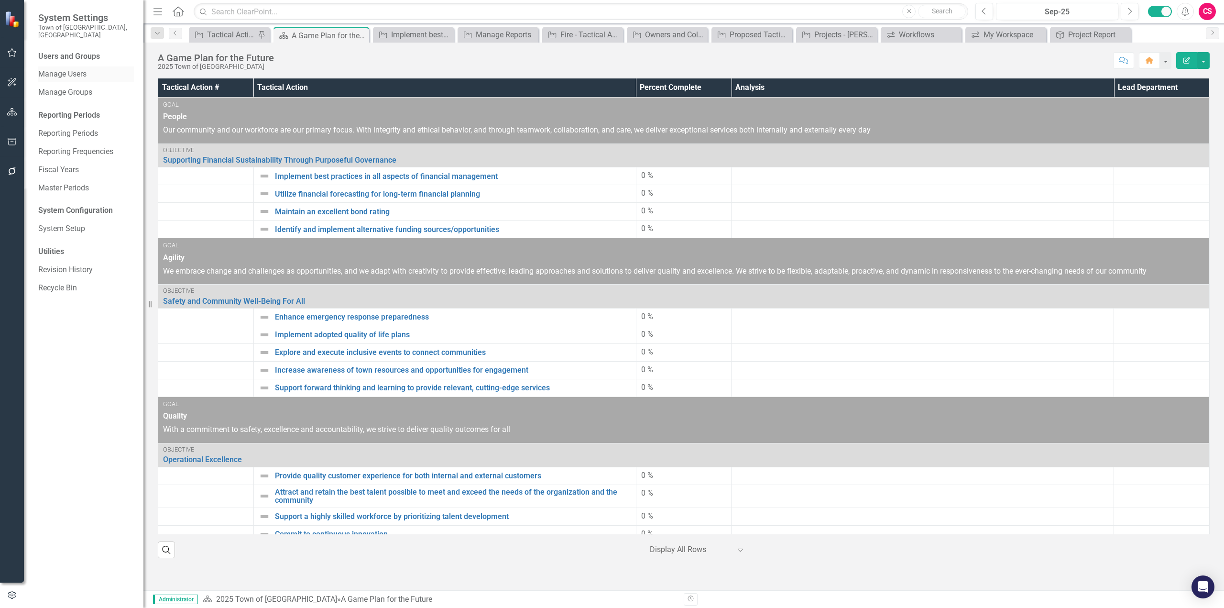
click at [73, 69] on link "Manage Users" at bounding box center [86, 74] width 96 height 11
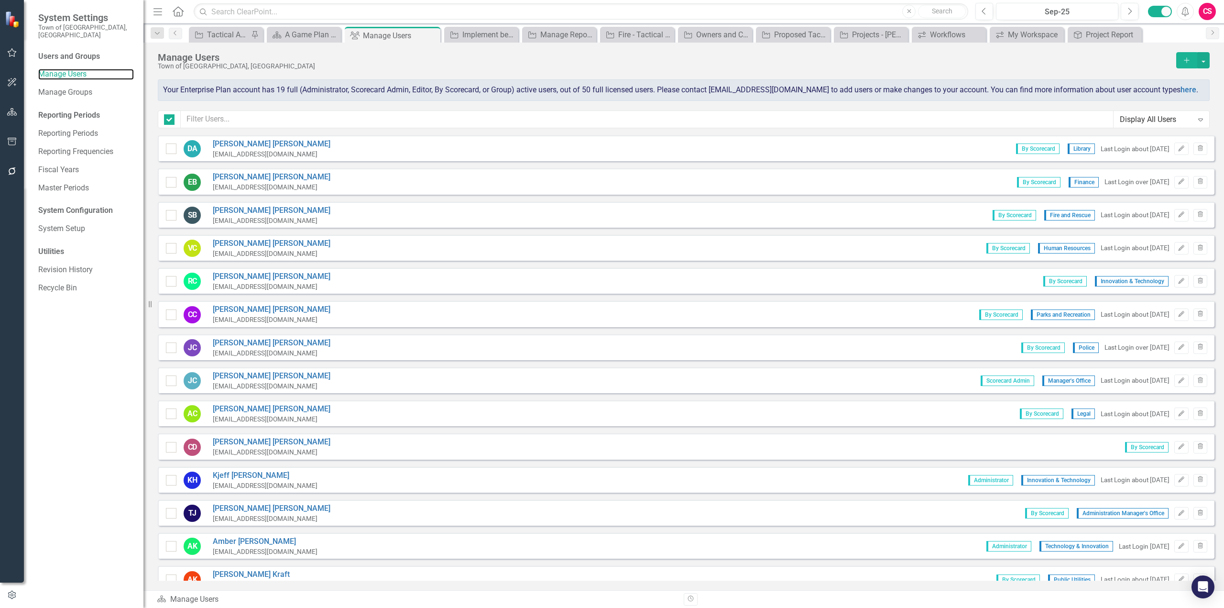
checkbox input "false"
click at [261, 116] on input "text" at bounding box center [647, 119] width 933 height 18
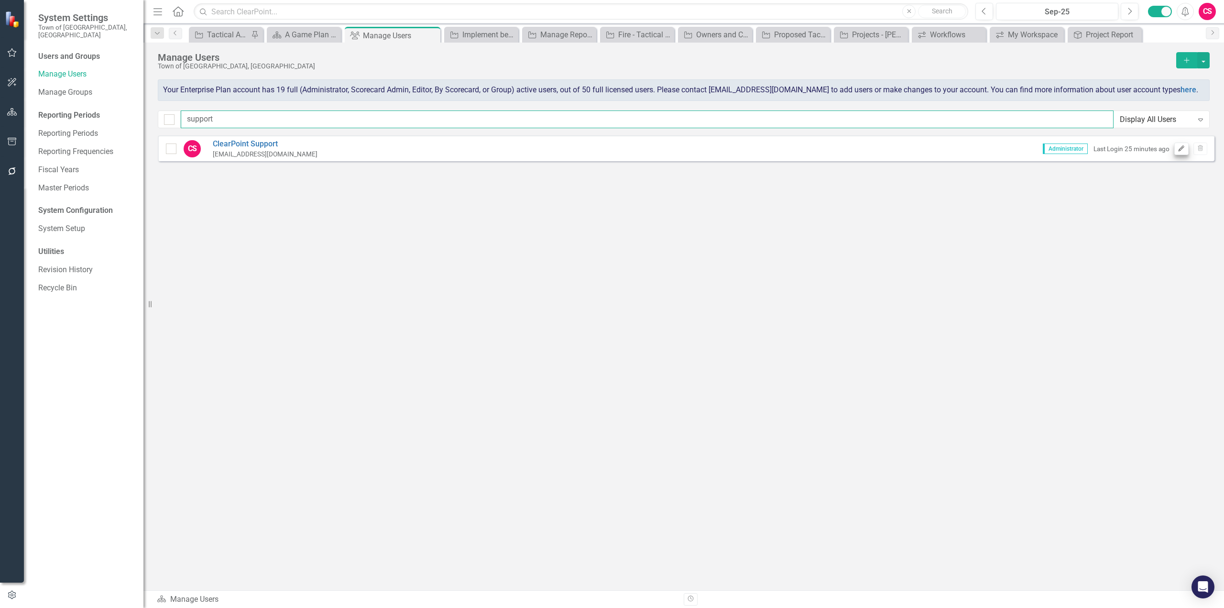
type input "support"
click at [1183, 150] on icon "Edit" at bounding box center [1180, 149] width 7 height 6
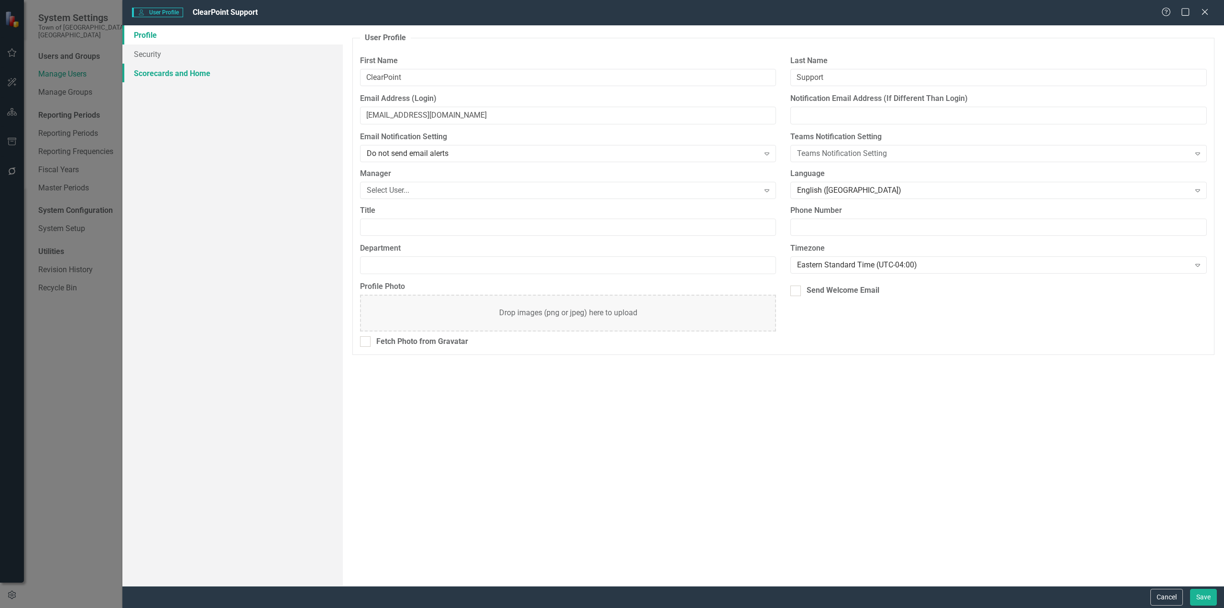
click at [170, 76] on link "Scorecards and Home" at bounding box center [232, 73] width 220 height 19
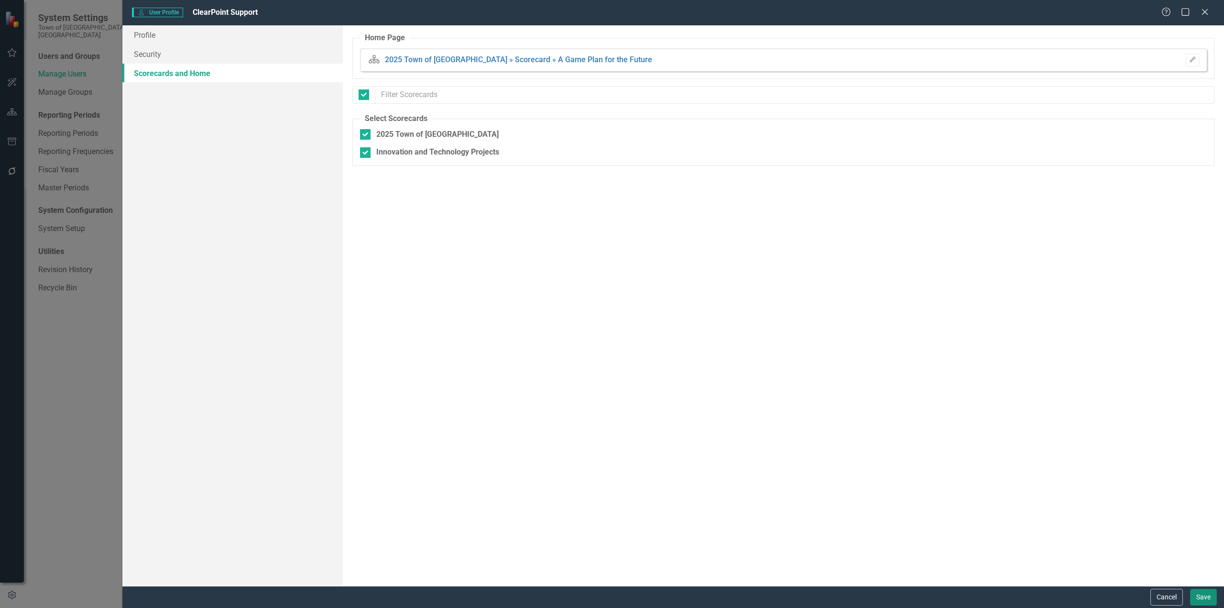
click at [1209, 597] on button "Save" at bounding box center [1203, 597] width 27 height 17
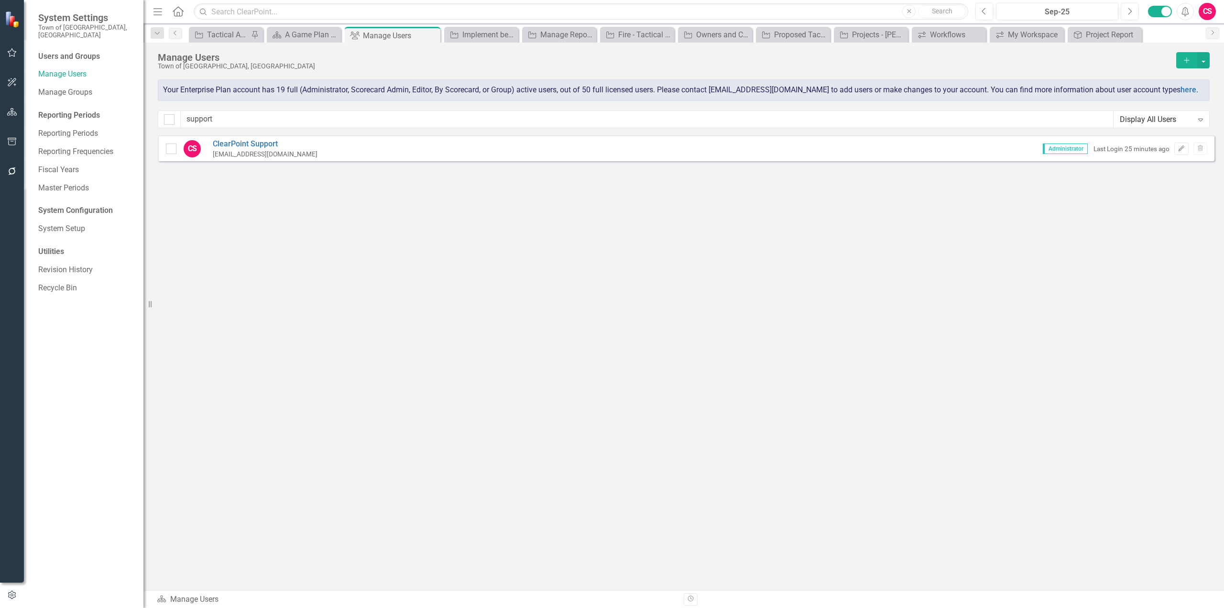
click at [7, 116] on button "button" at bounding box center [12, 112] width 22 height 20
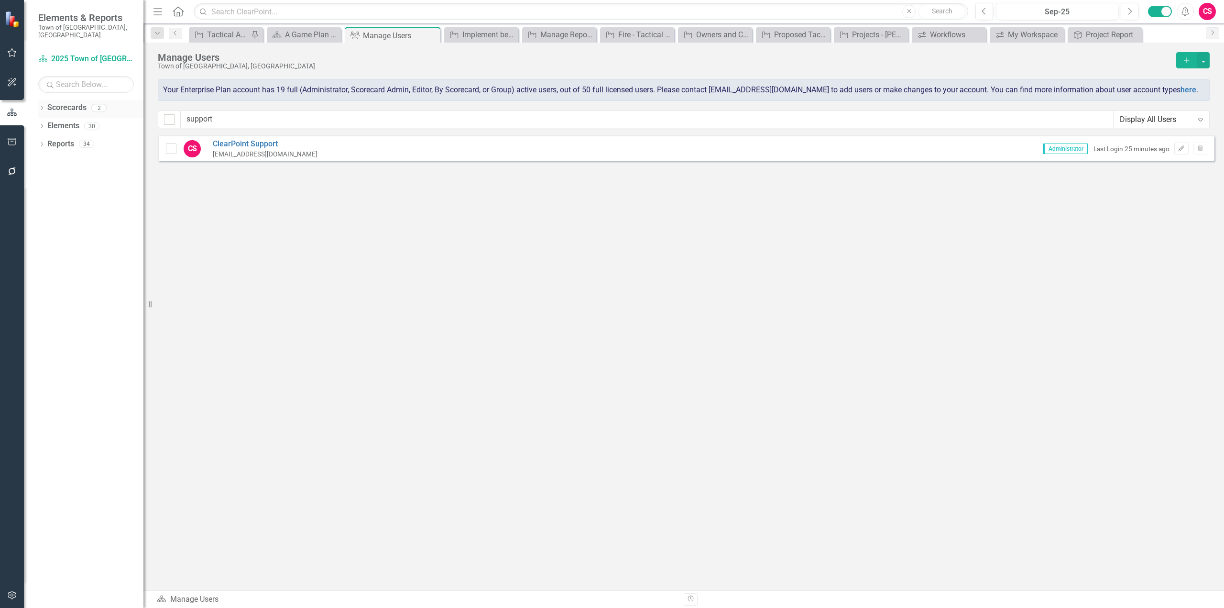
click at [43, 106] on icon "Dropdown" at bounding box center [41, 108] width 7 height 5
click at [46, 123] on icon "Dropdown" at bounding box center [46, 126] width 7 height 6
click at [87, 140] on link "Innovation and Technology Projects" at bounding box center [102, 144] width 81 height 11
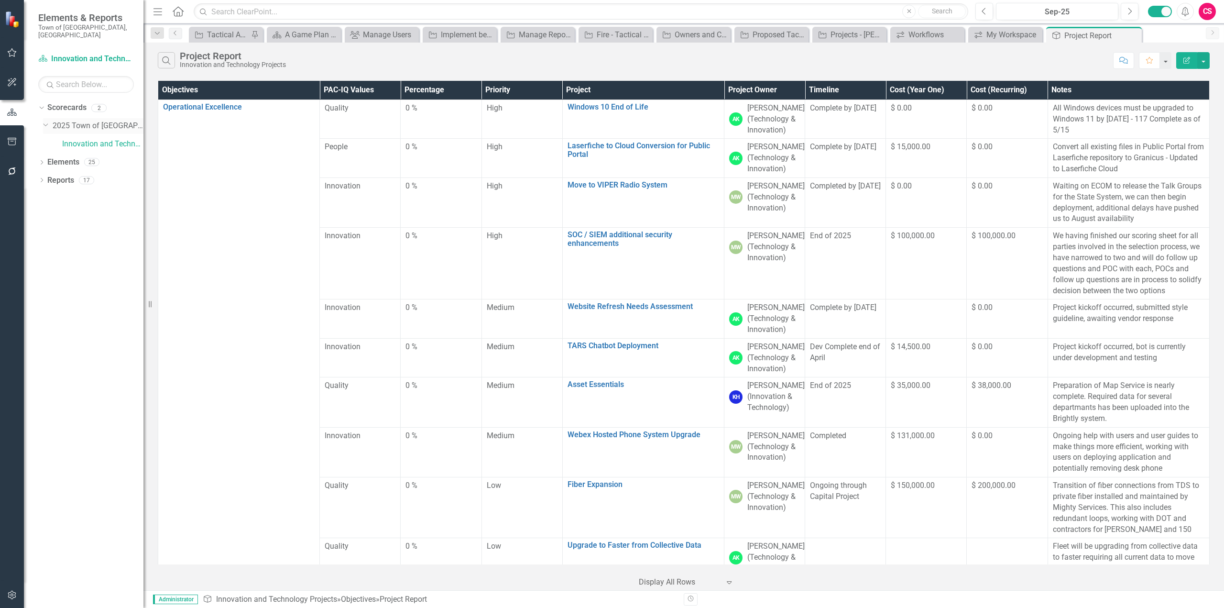
click at [90, 120] on link "2025 Town of [GEOGRAPHIC_DATA]" at bounding box center [98, 125] width 91 height 11
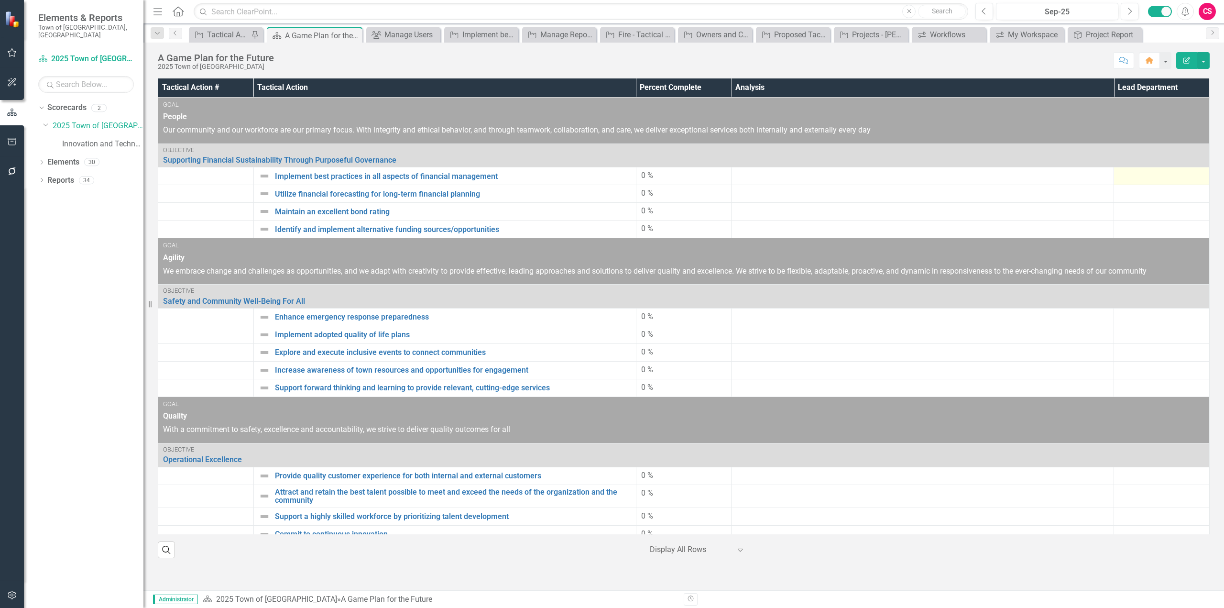
click at [1134, 180] on div at bounding box center [1162, 175] width 86 height 11
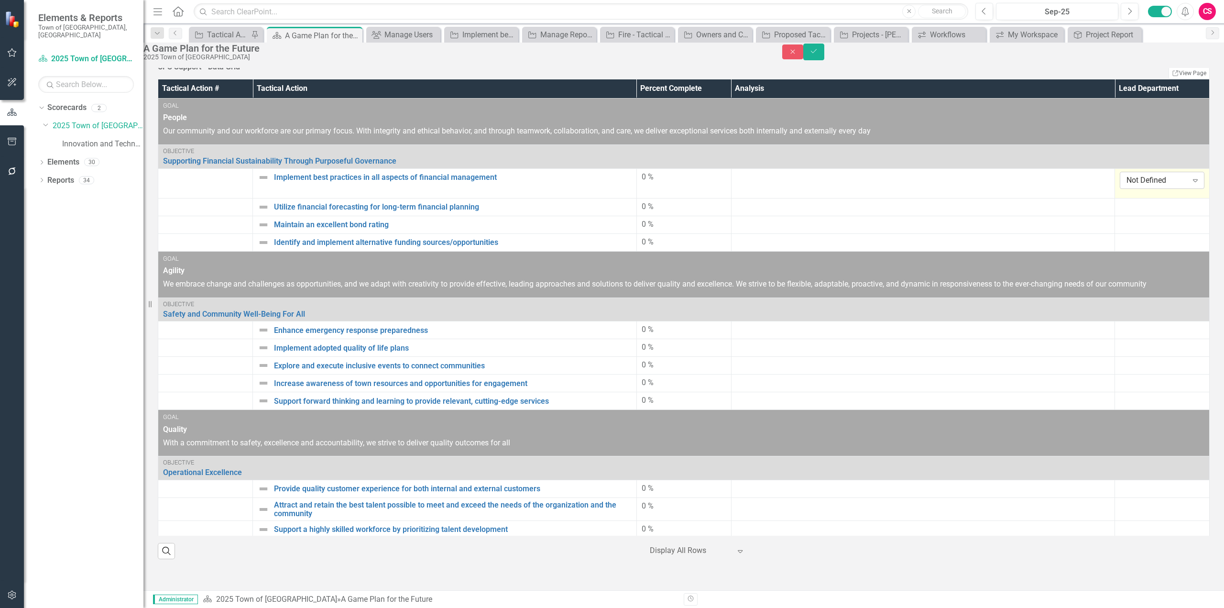
click at [1145, 189] on div "Not Defined Expand" at bounding box center [1162, 180] width 85 height 17
click at [803, 51] on button "Close" at bounding box center [792, 51] width 21 height 15
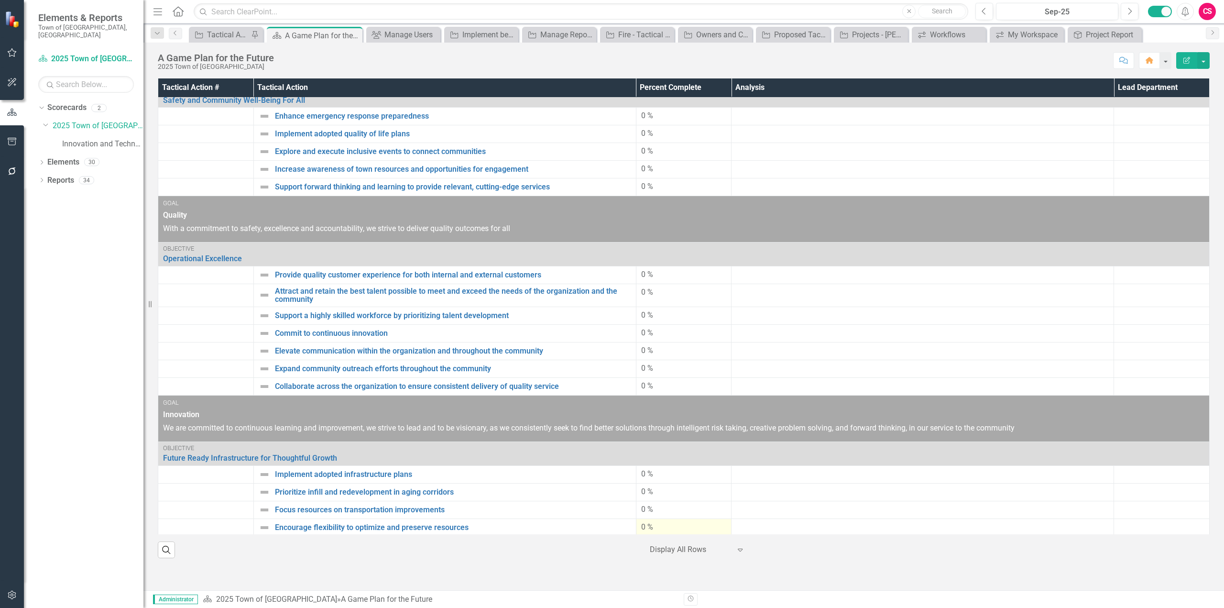
scroll to position [372, 0]
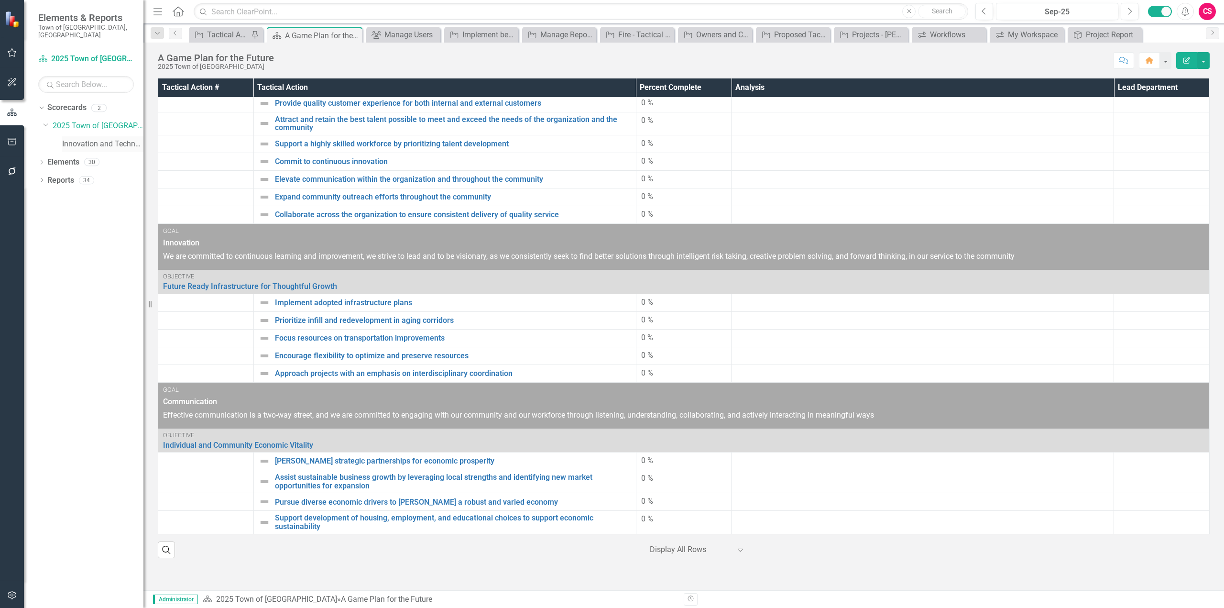
click at [109, 139] on link "Innovation and Technology Projects" at bounding box center [102, 144] width 81 height 11
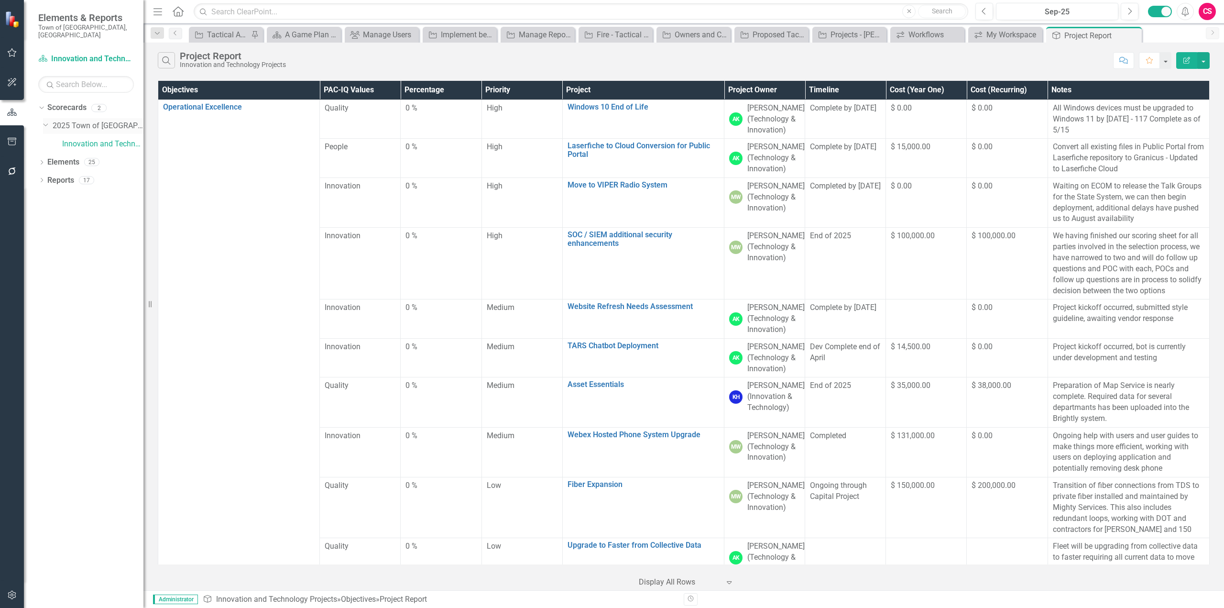
click at [118, 120] on link "2025 Town of [GEOGRAPHIC_DATA]" at bounding box center [98, 125] width 91 height 11
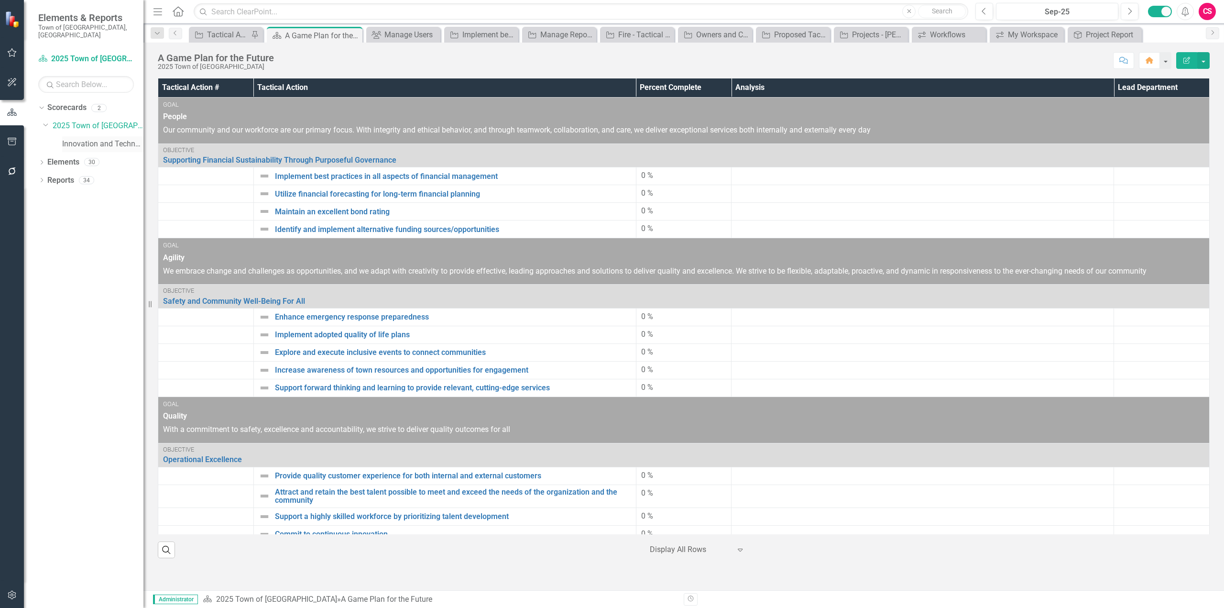
click at [125, 139] on link "Innovation and Technology Projects" at bounding box center [102, 144] width 81 height 11
